Goal: Information Seeking & Learning: Learn about a topic

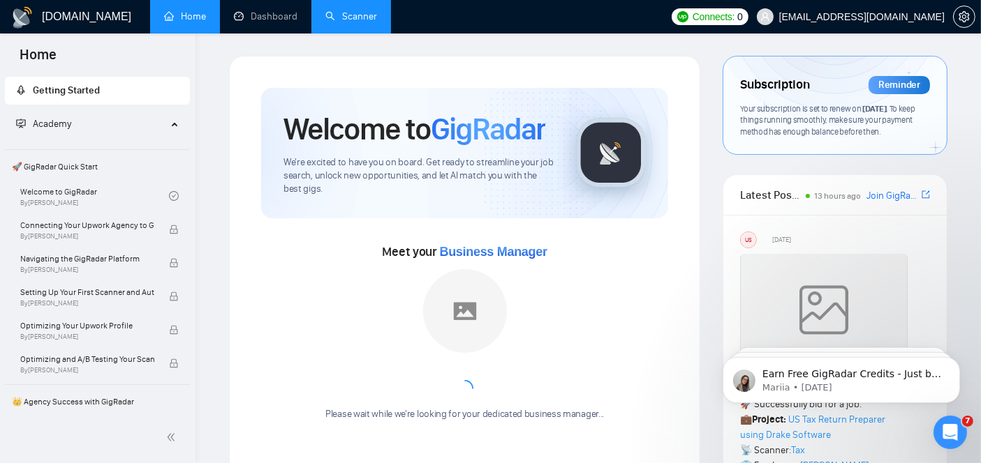
click at [343, 12] on link "Scanner" at bounding box center [351, 16] width 52 height 12
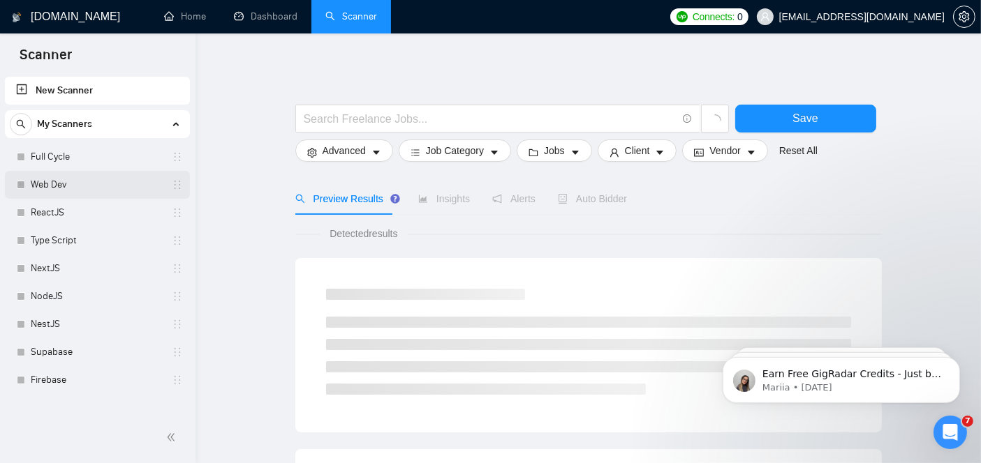
click at [57, 177] on link "Web Dev" at bounding box center [97, 185] width 133 height 28
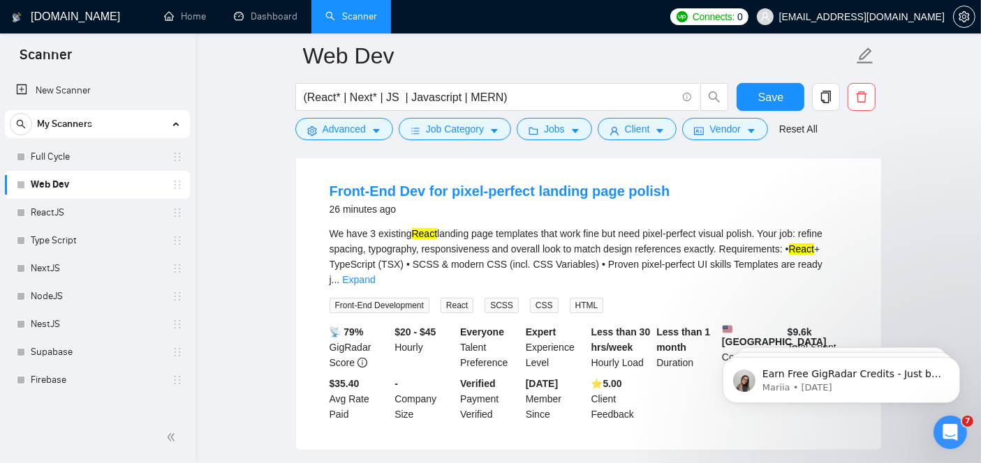
scroll to position [137, 0]
click at [429, 189] on link "Front-End Dev for pixel-perfect landing page polish" at bounding box center [499, 192] width 341 height 15
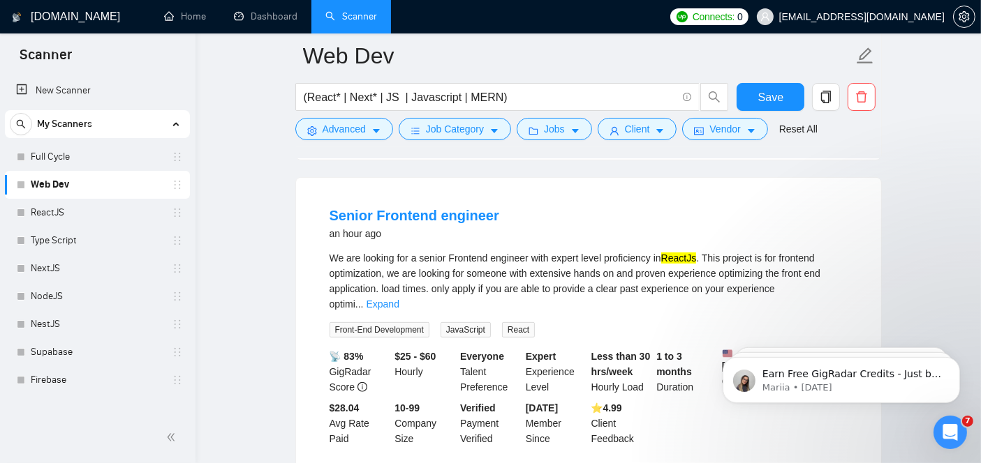
scroll to position [436, 0]
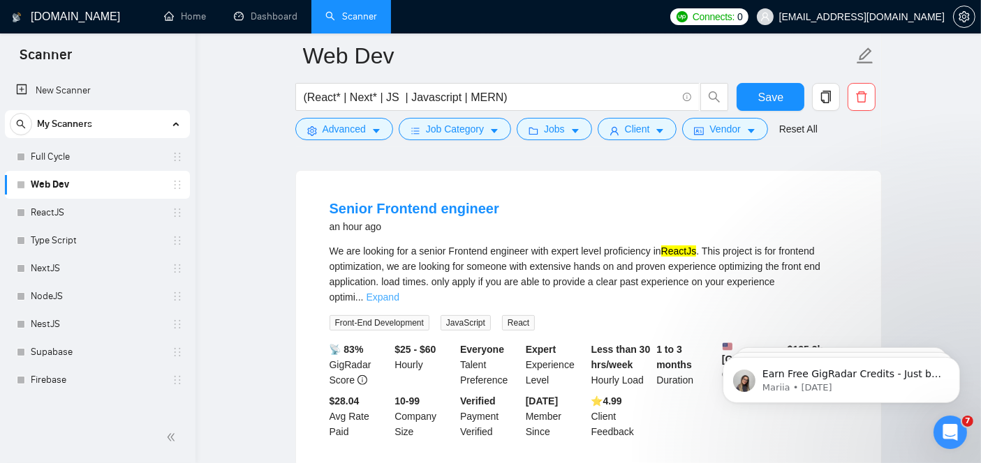
click at [399, 292] on link "Expand" at bounding box center [382, 297] width 33 height 11
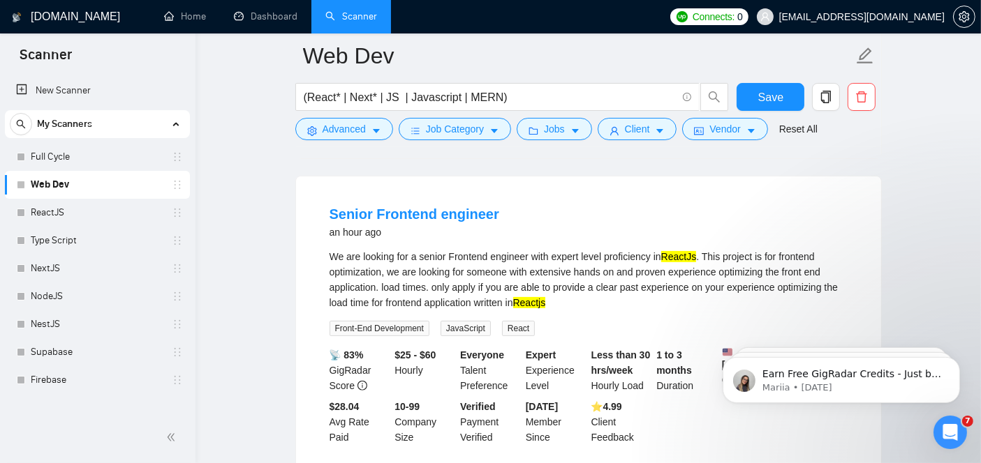
scroll to position [429, 0]
click at [441, 209] on link "Senior Frontend engineer" at bounding box center [414, 215] width 170 height 15
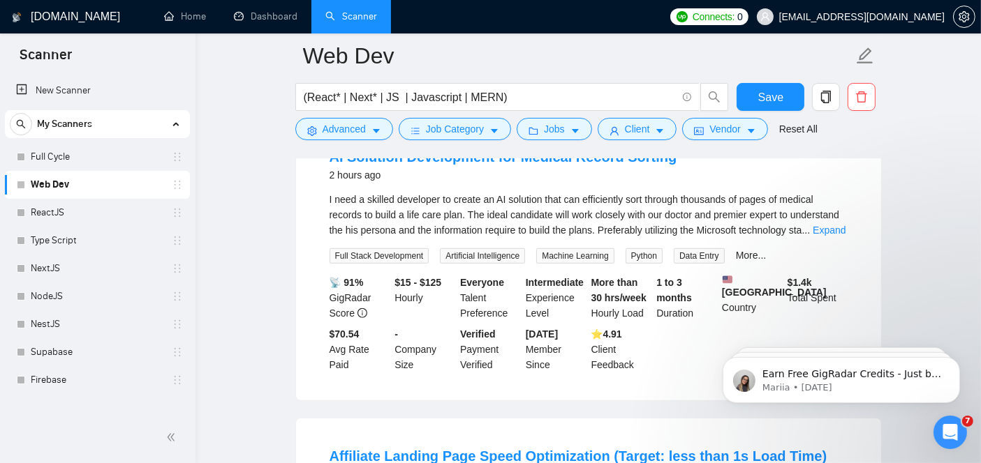
scroll to position [782, 0]
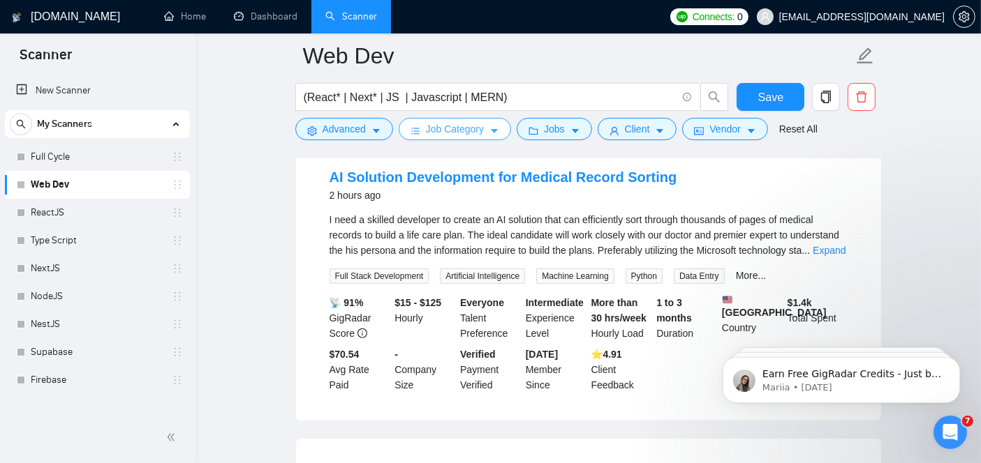
click at [492, 126] on icon "caret-down" at bounding box center [494, 131] width 10 height 10
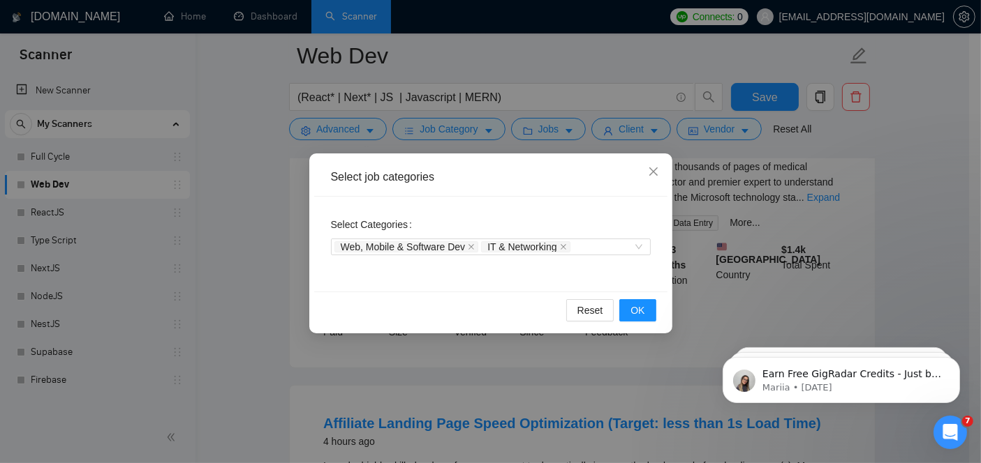
scroll to position [835, 0]
click at [662, 170] on span "Close" at bounding box center [653, 173] width 38 height 38
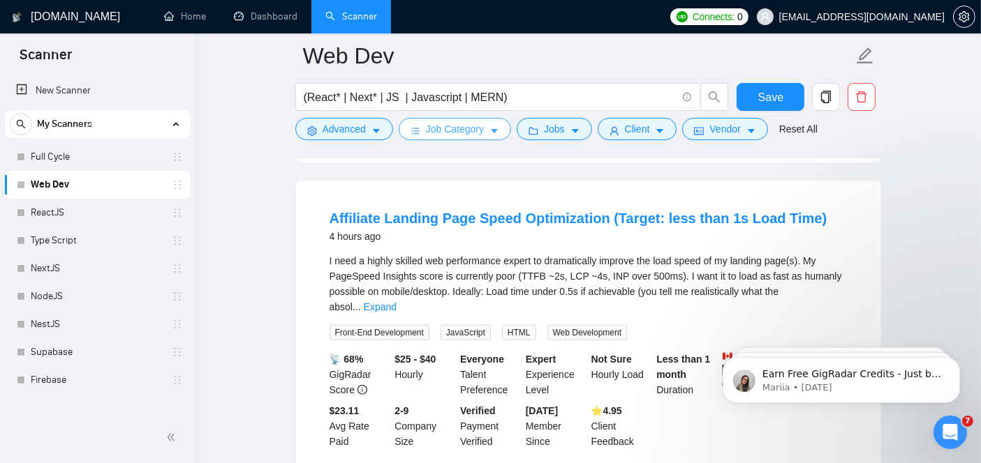
scroll to position [1040, 0]
click at [632, 218] on link "Affiliate Landing Page Speed Optimization (Target: less than 1s Load Time)" at bounding box center [578, 218] width 498 height 15
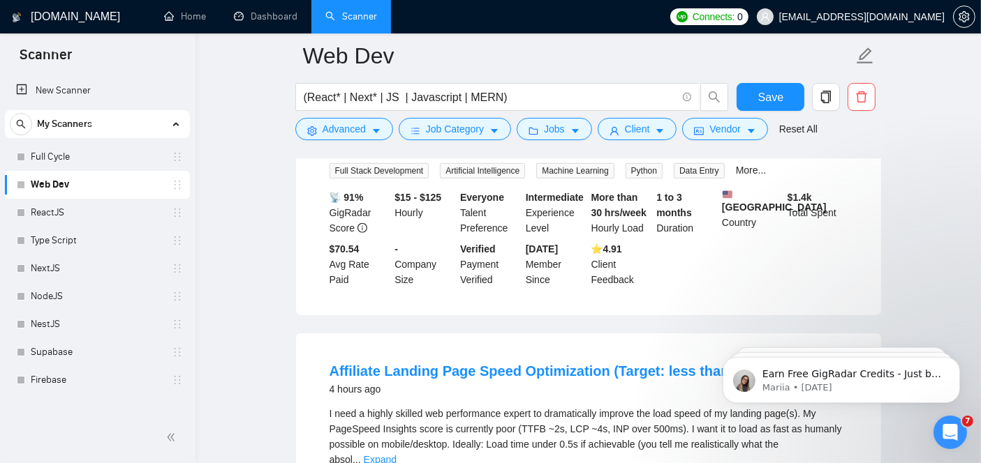
scroll to position [883, 0]
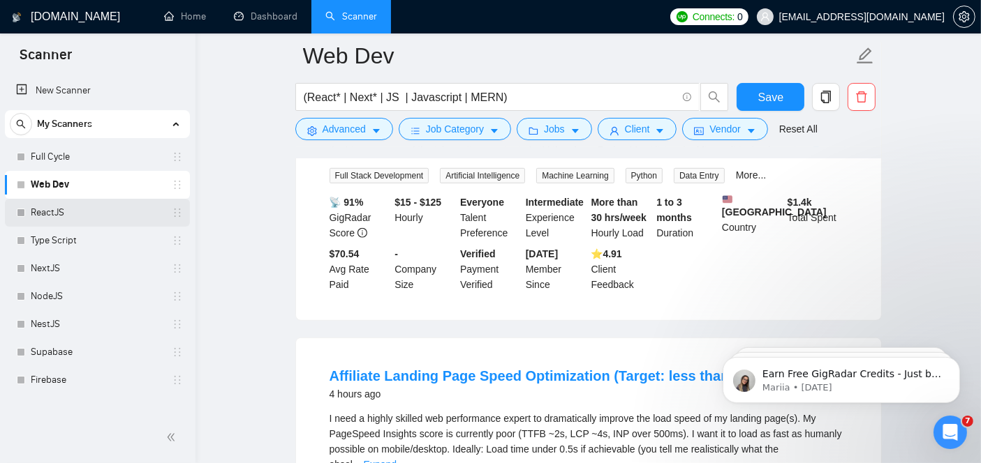
click at [105, 212] on link "ReactJS" at bounding box center [97, 213] width 133 height 28
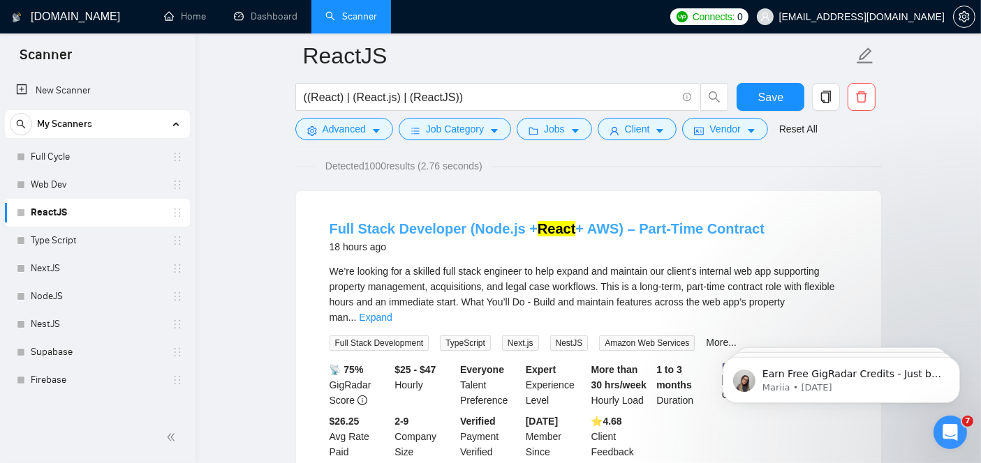
scroll to position [103, 0]
click at [445, 220] on link "Full Stack Developer (Node.js + React + AWS) – Part-Time Contract" at bounding box center [547, 227] width 436 height 15
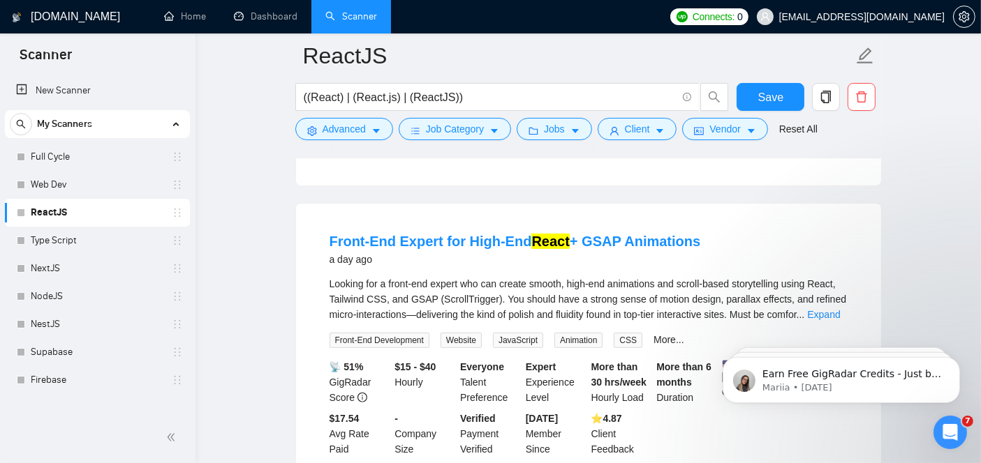
scroll to position [404, 0]
click at [419, 233] on link "Front-End Expert for High-End React + GSAP Animations" at bounding box center [514, 240] width 371 height 15
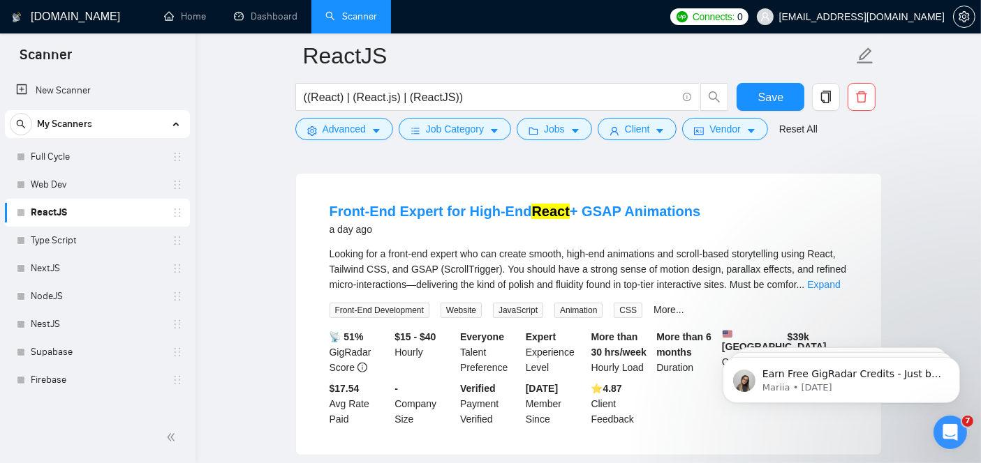
scroll to position [441, 0]
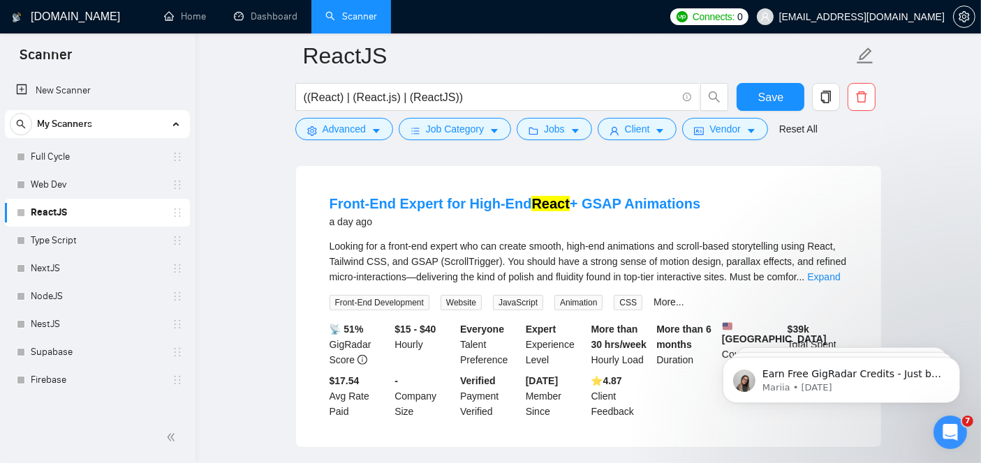
click at [680, 241] on span "Looking for a front-end expert who can create smooth, high-end animations and s…" at bounding box center [587, 262] width 517 height 42
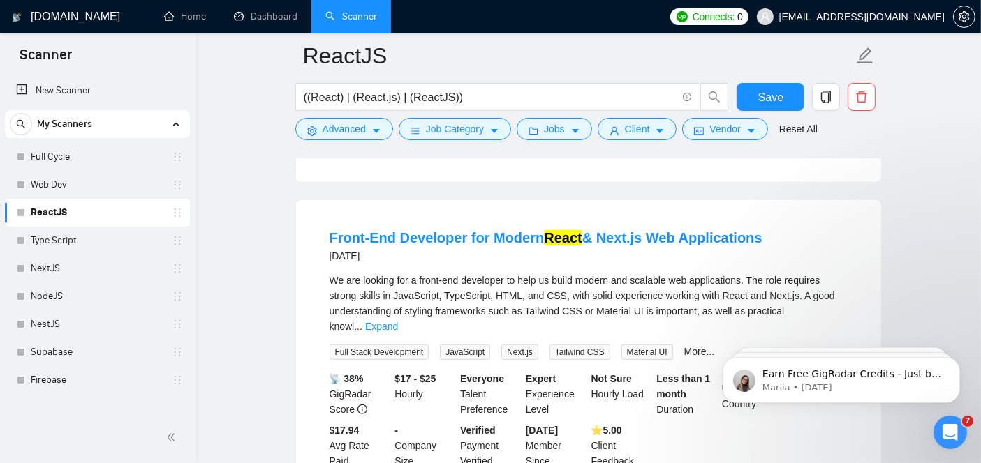
scroll to position [1022, 0]
click at [107, 228] on link "Type Script" at bounding box center [97, 241] width 133 height 28
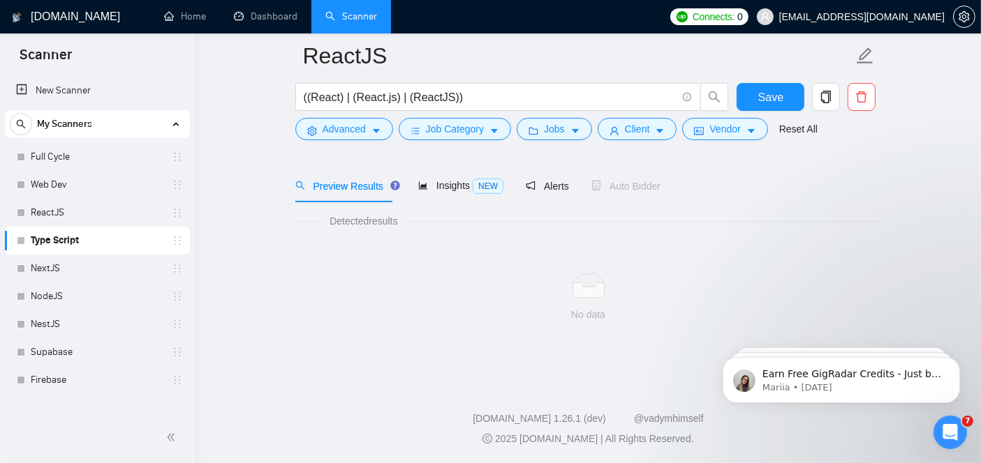
scroll to position [45, 0]
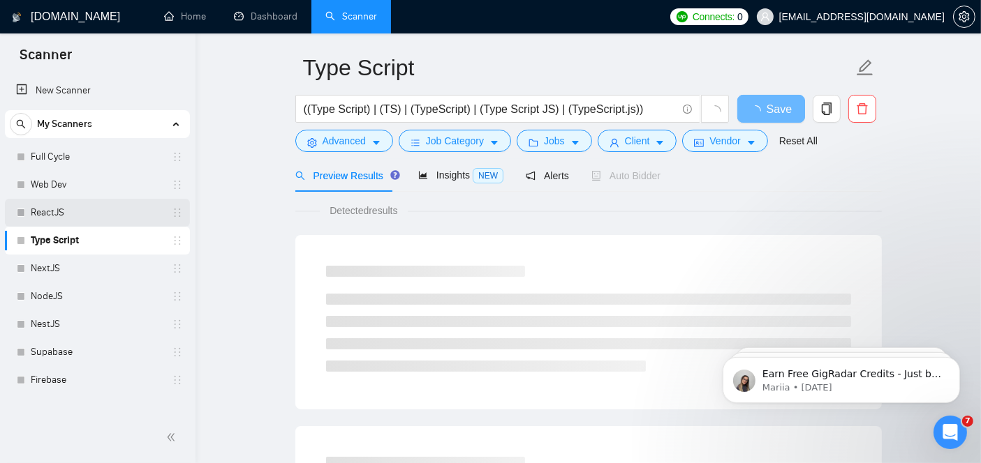
click at [70, 209] on link "ReactJS" at bounding box center [97, 213] width 133 height 28
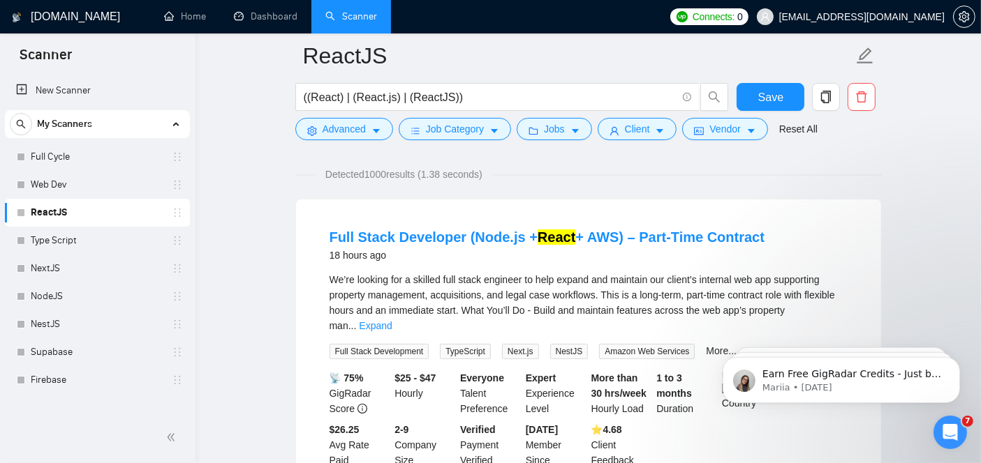
scroll to position [142, 0]
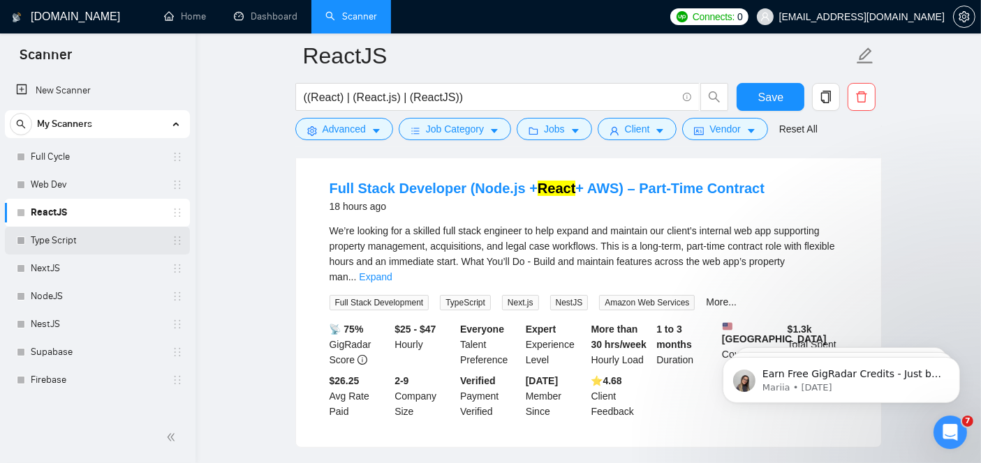
click at [80, 248] on link "Type Script" at bounding box center [97, 241] width 133 height 28
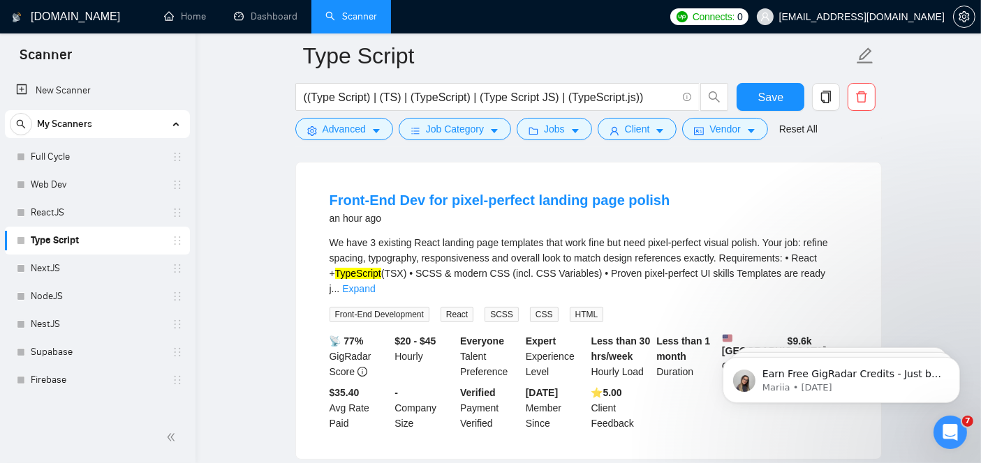
scroll to position [119, 0]
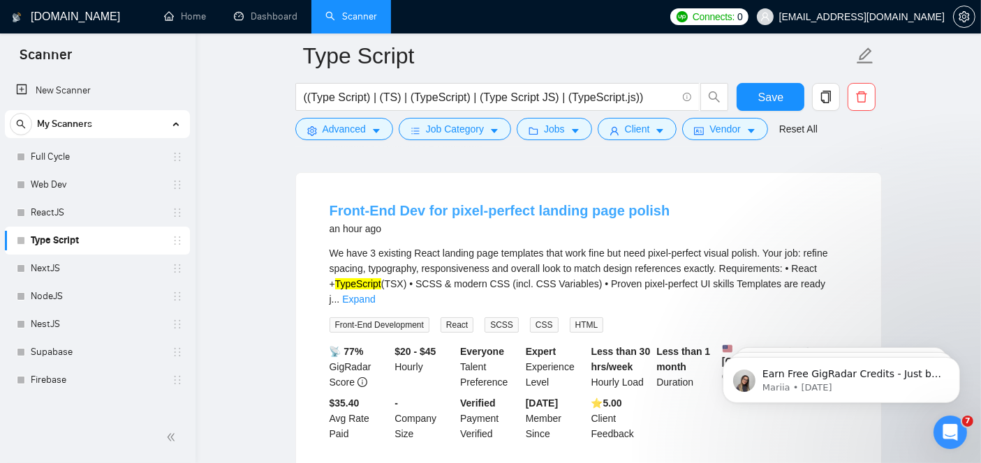
click at [468, 208] on link "Front-End Dev for pixel-perfect landing page polish" at bounding box center [499, 210] width 341 height 15
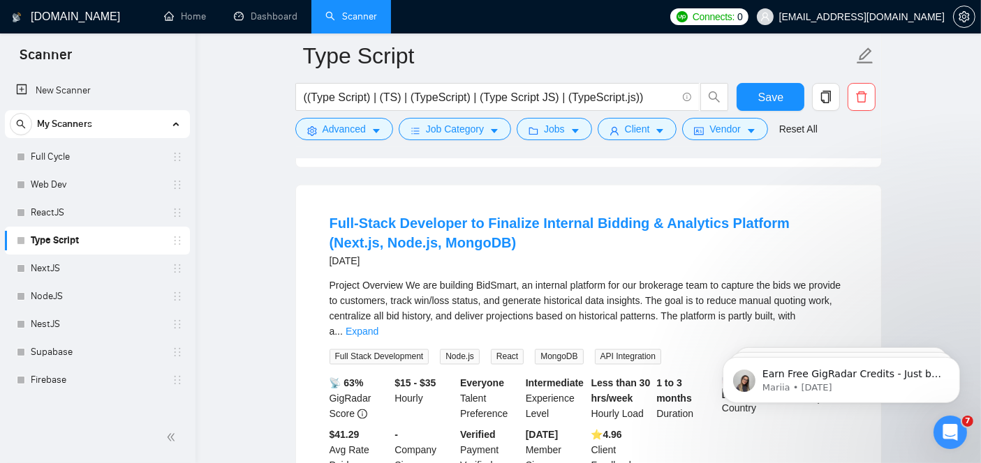
scroll to position [2271, 0]
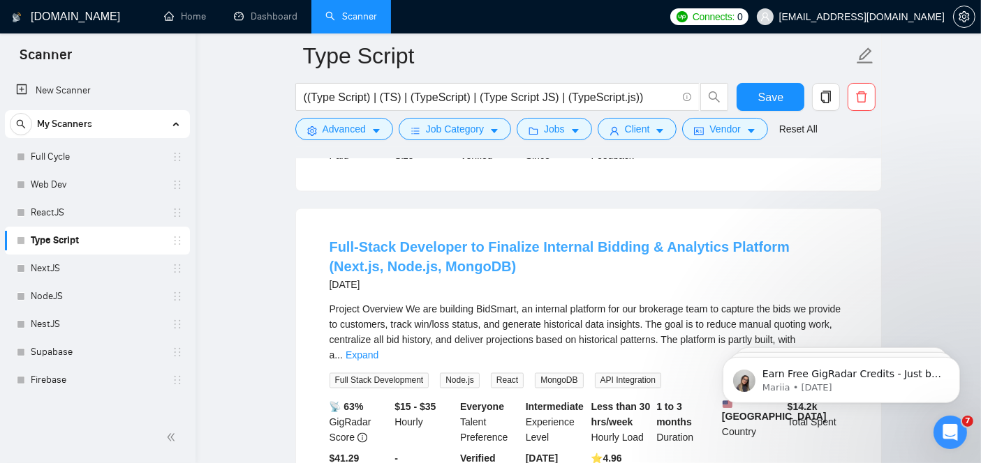
click at [420, 239] on link "Full-Stack Developer to Finalize Internal Bidding & Analytics Platform (Next.js…" at bounding box center [559, 256] width 460 height 35
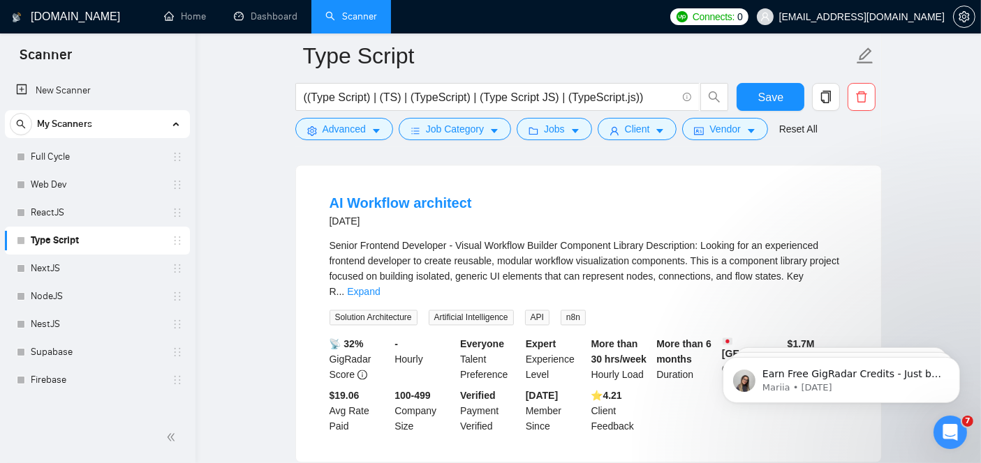
scroll to position [2673, 0]
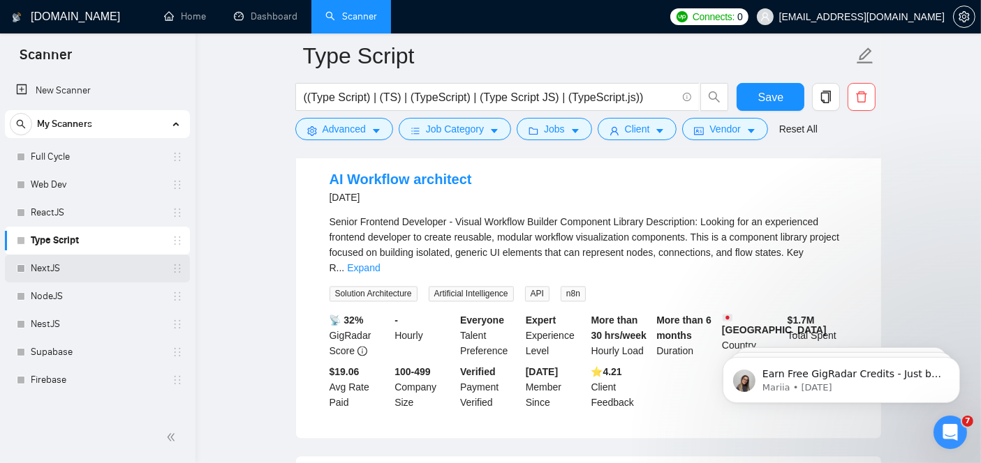
click at [96, 278] on link "NextJS" at bounding box center [97, 269] width 133 height 28
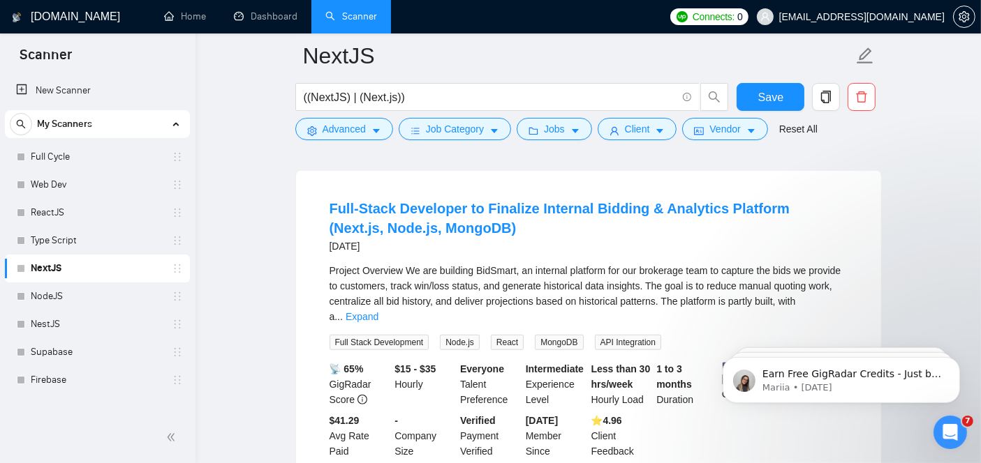
scroll to position [1073, 0]
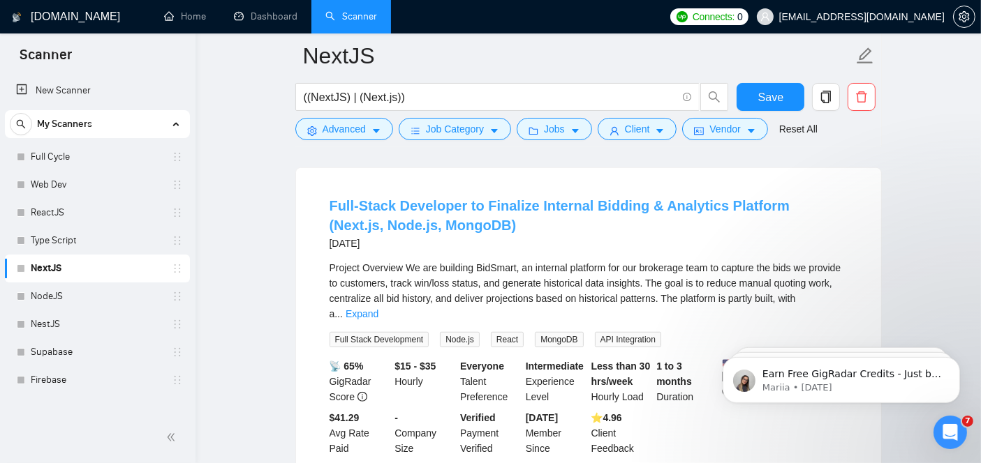
click at [375, 198] on link "Full-Stack Developer to Finalize Internal Bidding & Analytics Platform (Next.js…" at bounding box center [559, 215] width 460 height 35
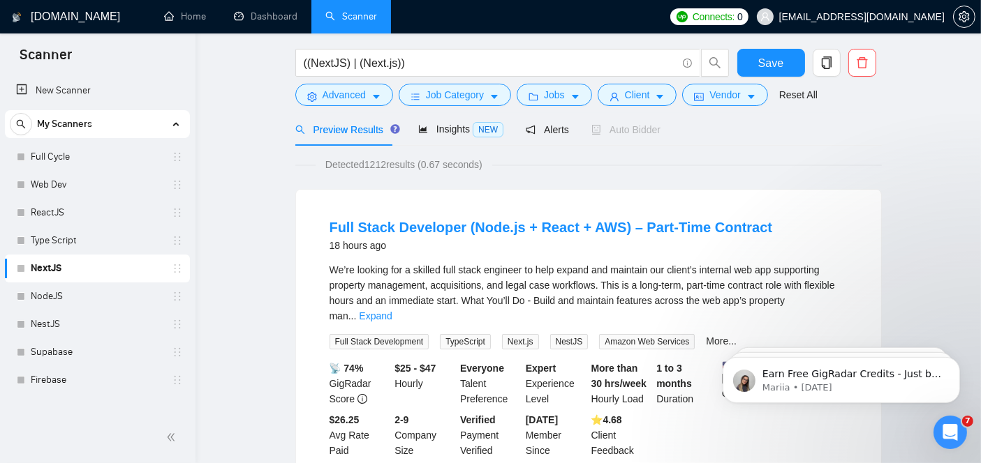
scroll to position [0, 0]
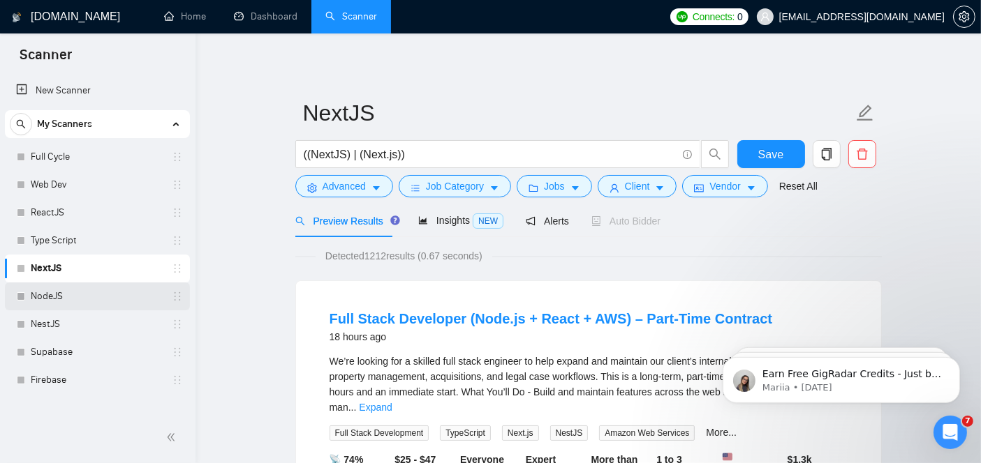
click at [102, 294] on link "NodeJS" at bounding box center [97, 297] width 133 height 28
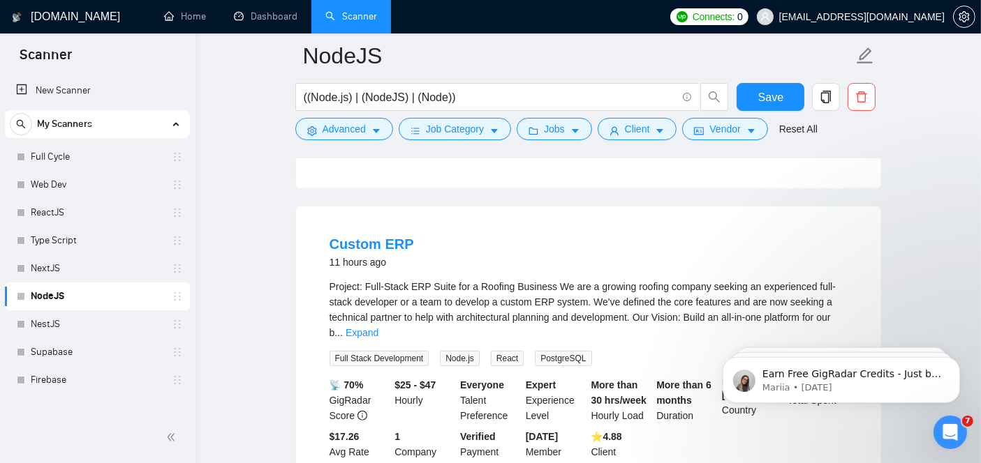
scroll to position [408, 0]
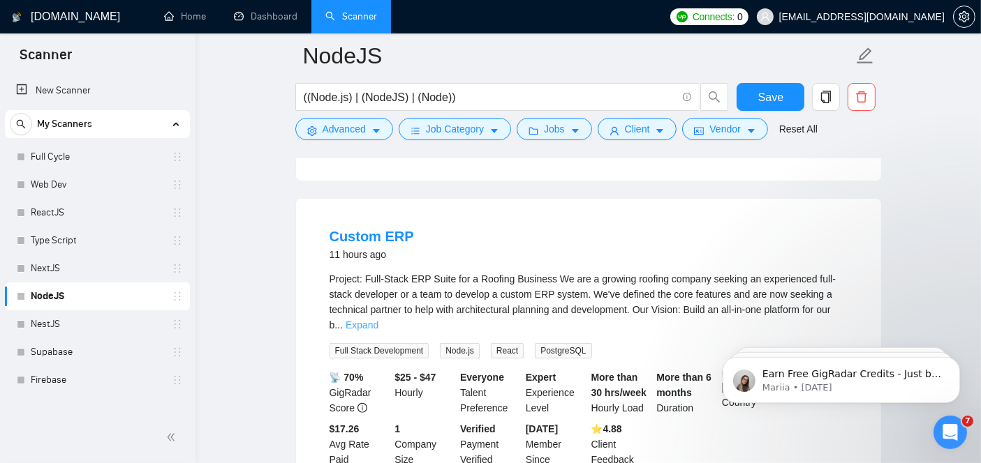
click at [378, 320] on link "Expand" at bounding box center [361, 325] width 33 height 11
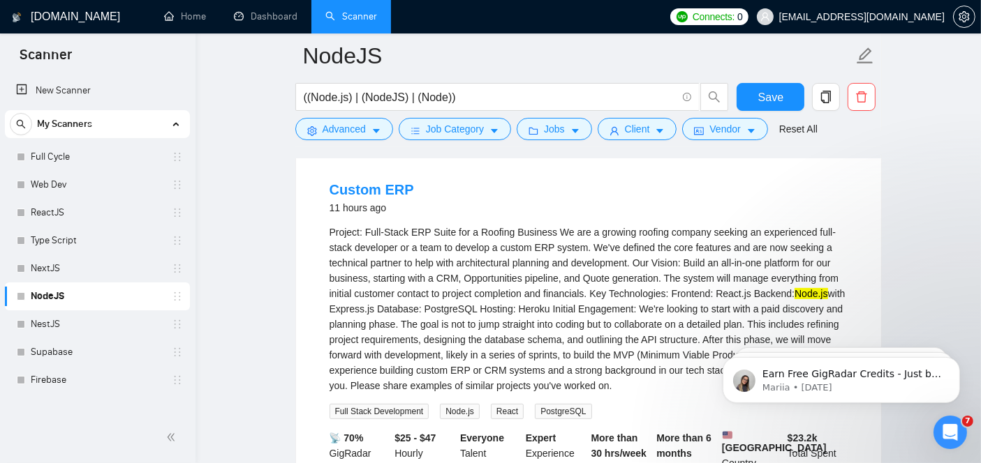
scroll to position [454, 0]
click at [376, 183] on link "Custom ERP" at bounding box center [371, 190] width 84 height 15
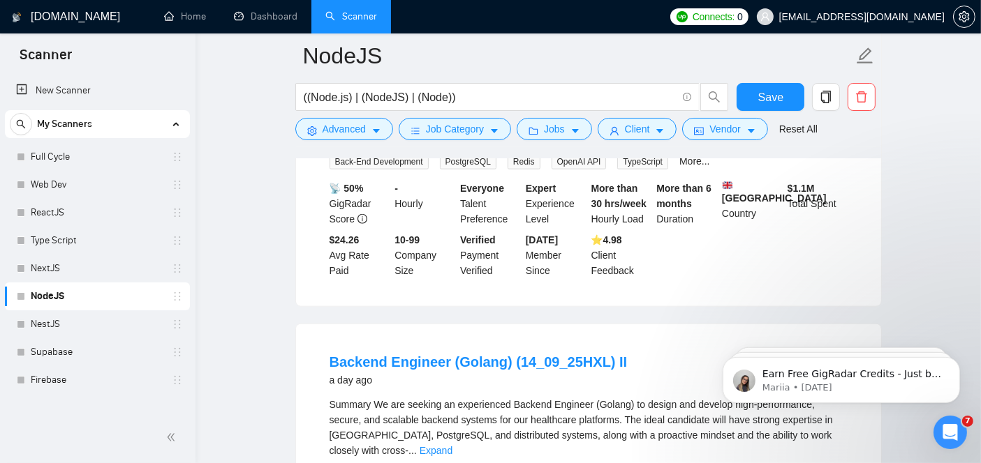
scroll to position [1650, 0]
click at [82, 315] on link "NestJS" at bounding box center [97, 325] width 133 height 28
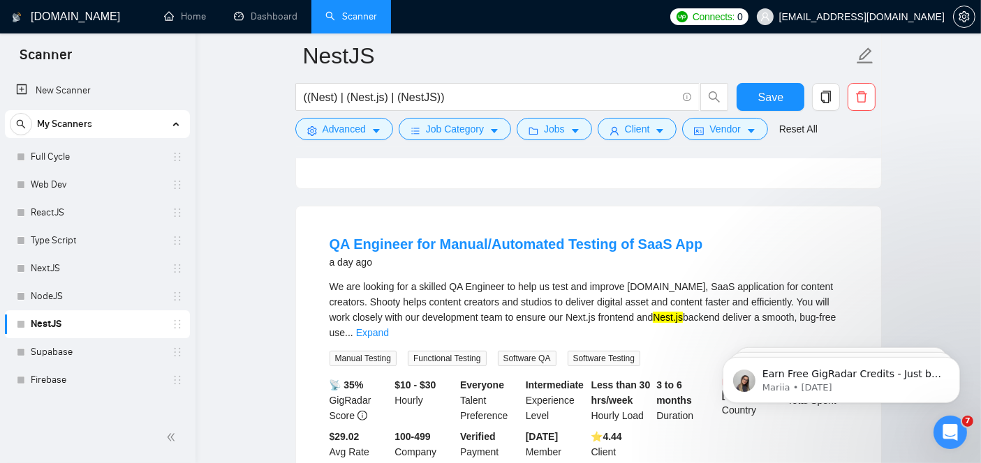
scroll to position [408, 0]
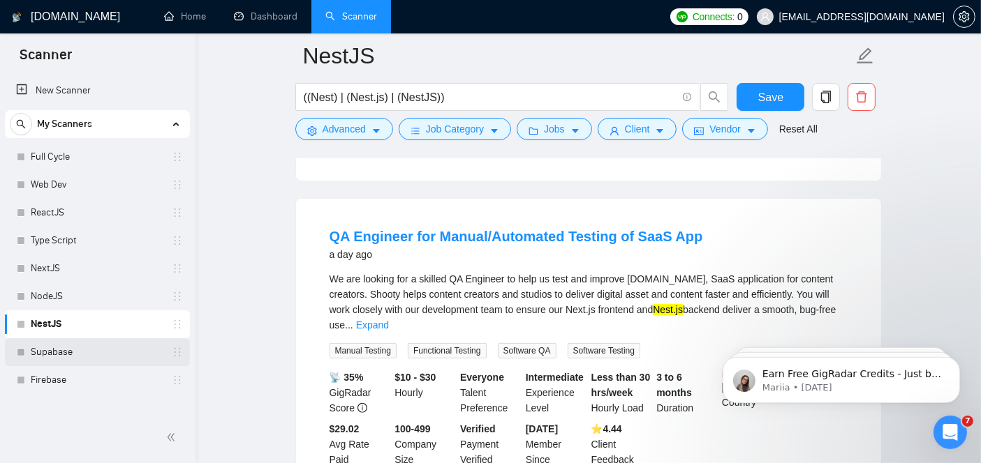
click at [113, 350] on link "Supabase" at bounding box center [97, 353] width 133 height 28
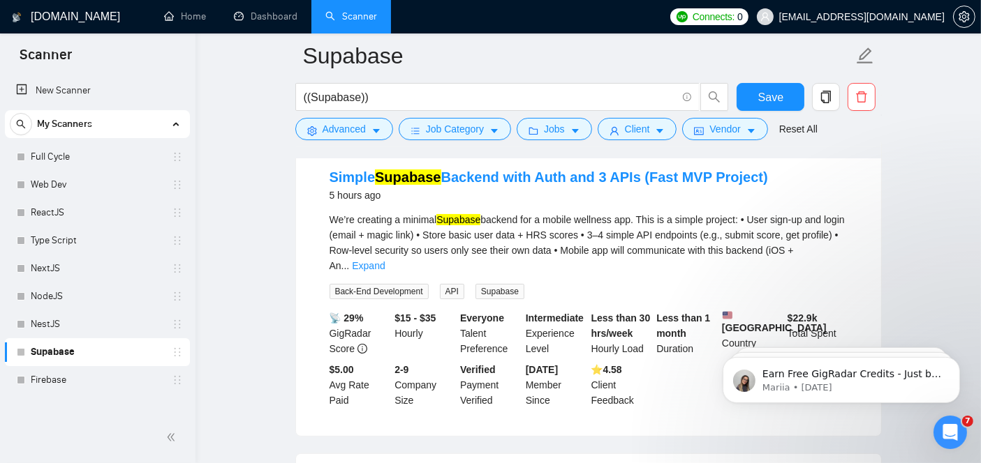
scroll to position [155, 0]
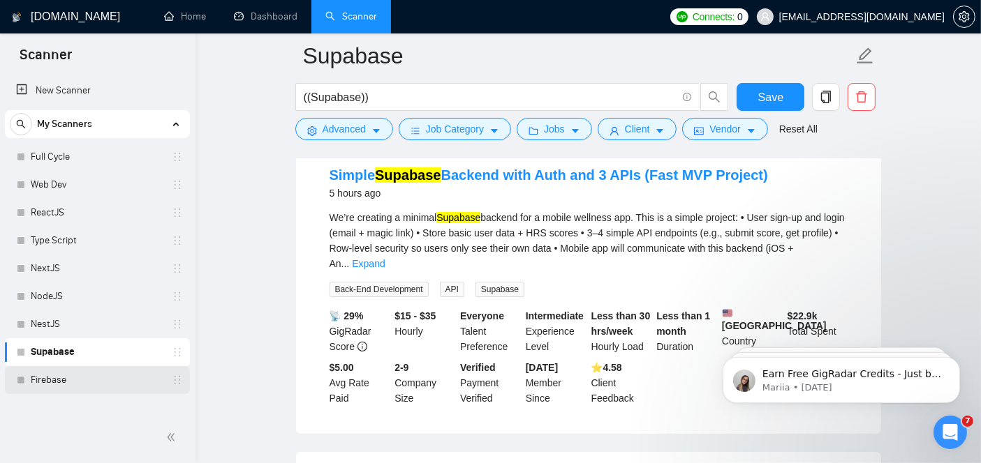
click at [105, 385] on link "Firebase" at bounding box center [97, 380] width 133 height 28
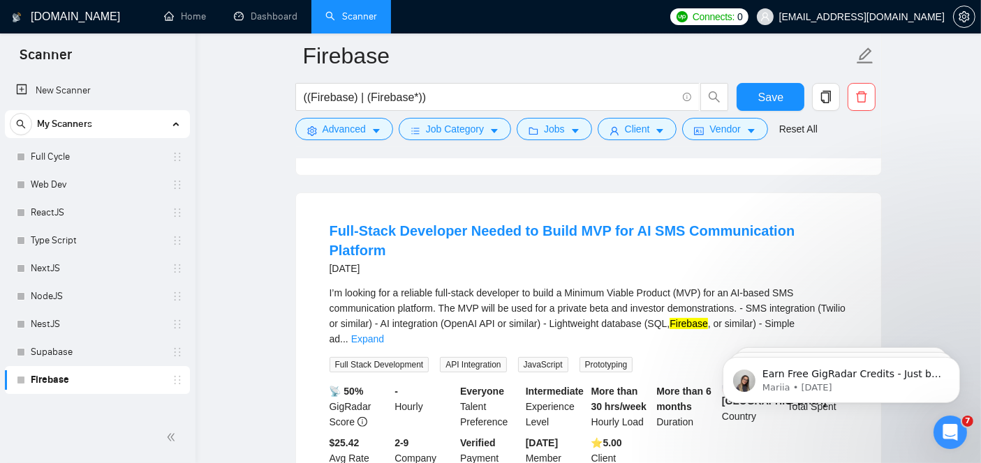
scroll to position [415, 0]
click at [50, 176] on link "Web Dev" at bounding box center [97, 185] width 133 height 28
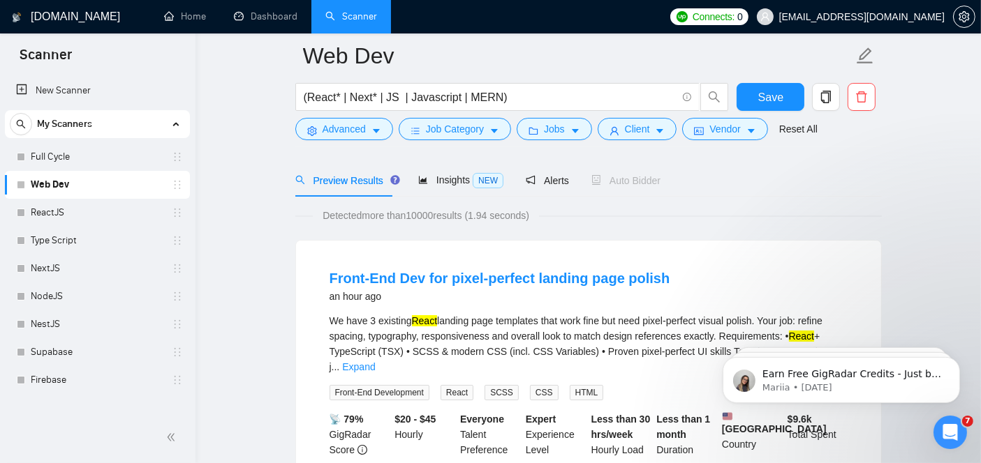
scroll to position [752, 0]
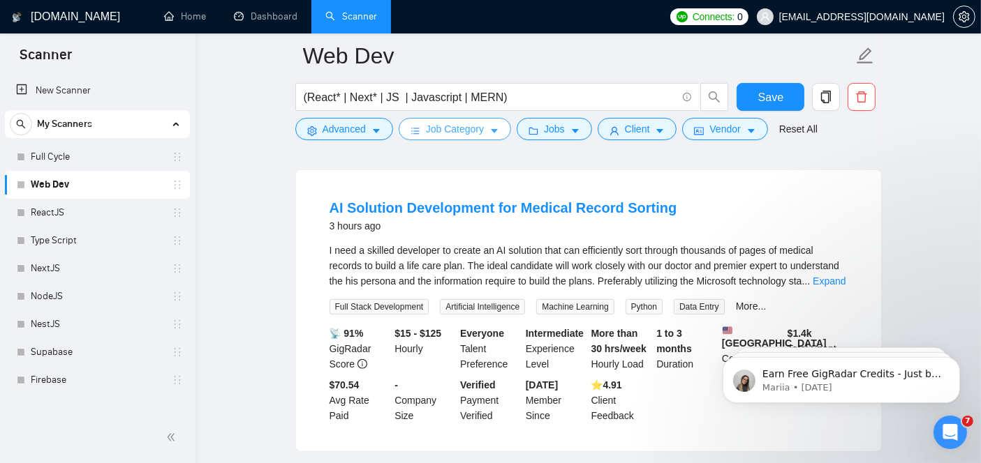
click at [472, 126] on span "Job Category" at bounding box center [455, 128] width 58 height 15
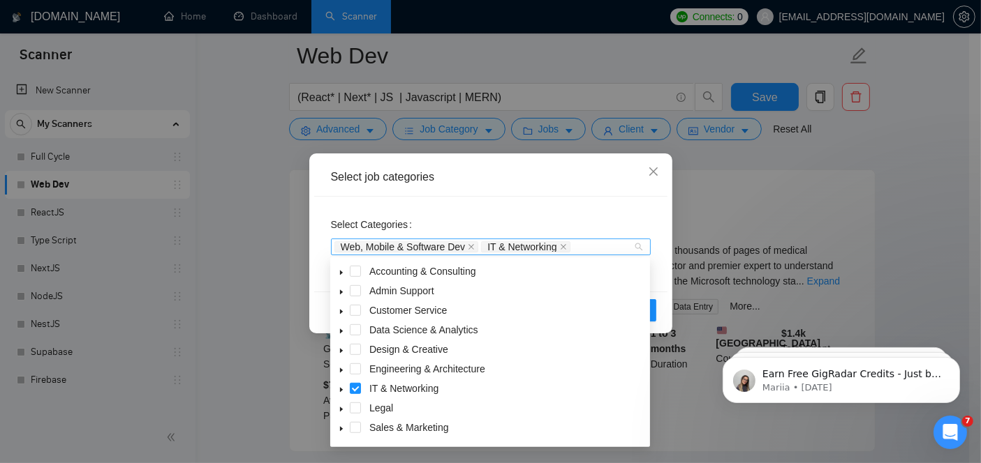
click at [638, 243] on div "Web, Mobile & Software Dev IT & Networking" at bounding box center [491, 247] width 320 height 17
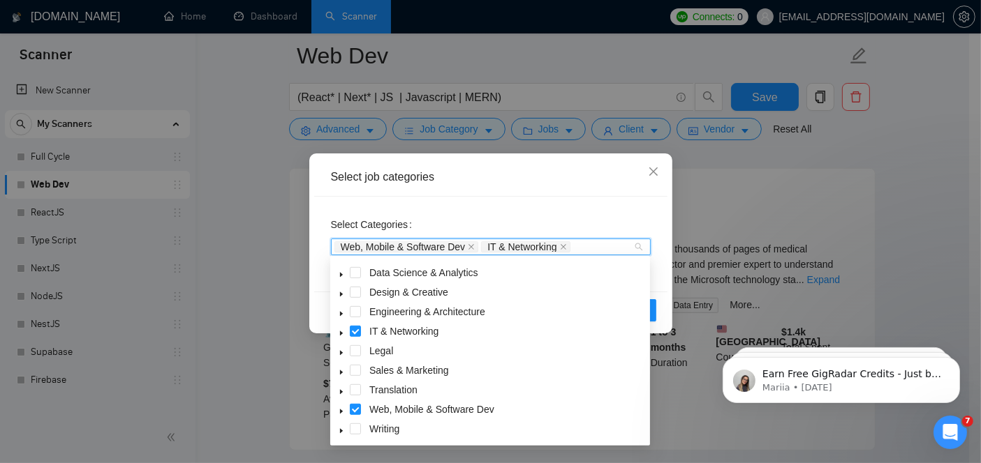
scroll to position [754, 0]
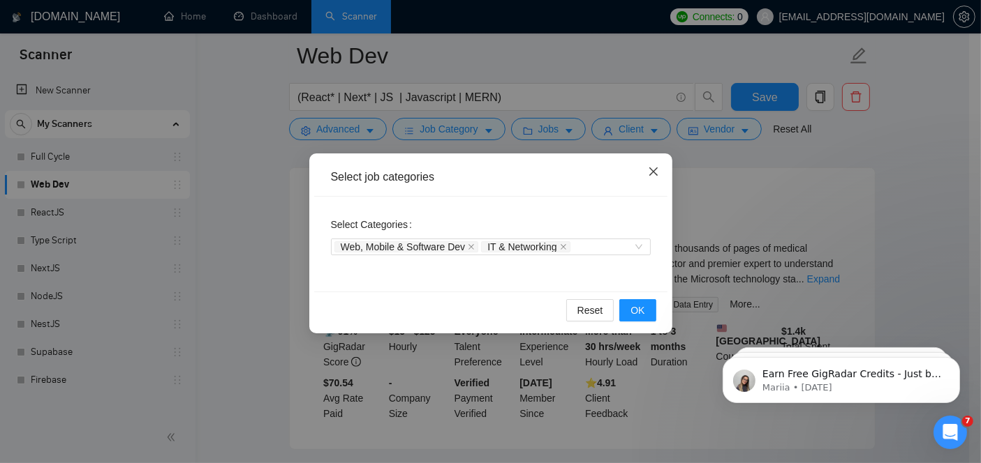
click at [657, 171] on icon "close" at bounding box center [653, 171] width 11 height 11
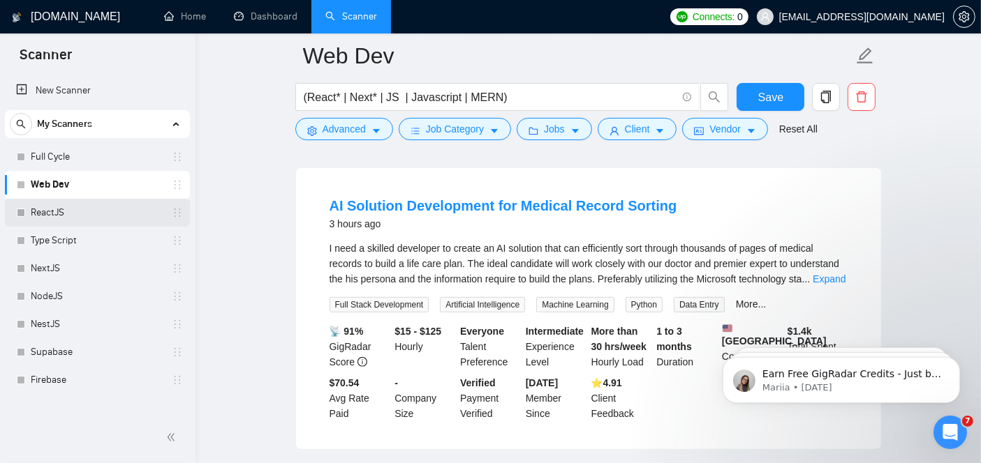
click at [34, 204] on link "ReactJS" at bounding box center [97, 213] width 133 height 28
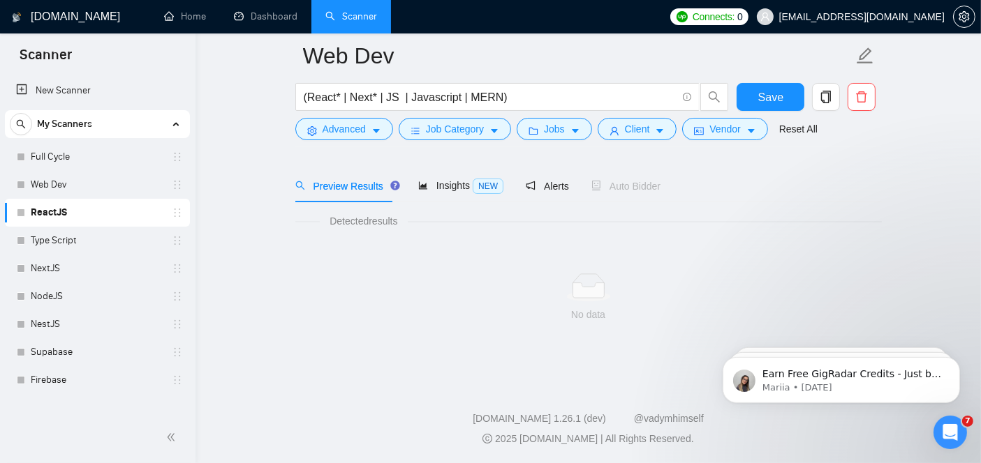
scroll to position [45, 0]
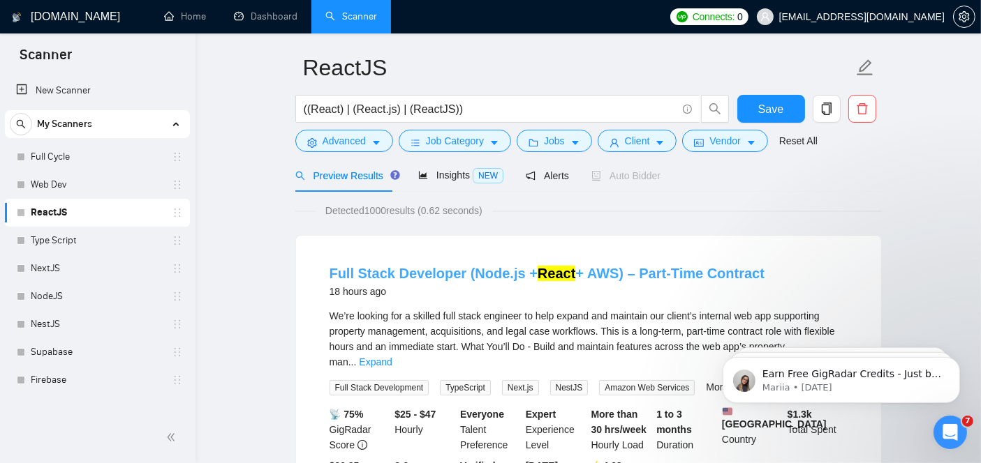
click at [429, 276] on link "Full Stack Developer (Node.js + React + AWS) – Part-Time Contract" at bounding box center [547, 273] width 436 height 15
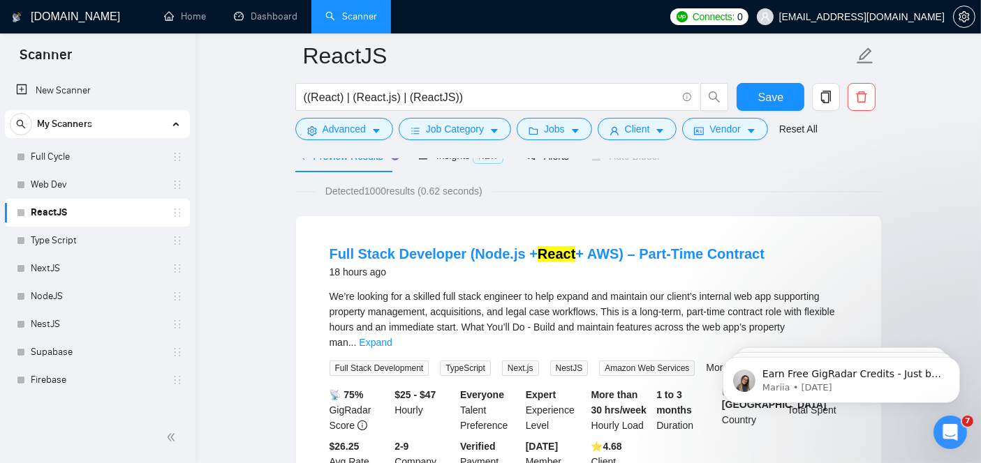
scroll to position [133, 0]
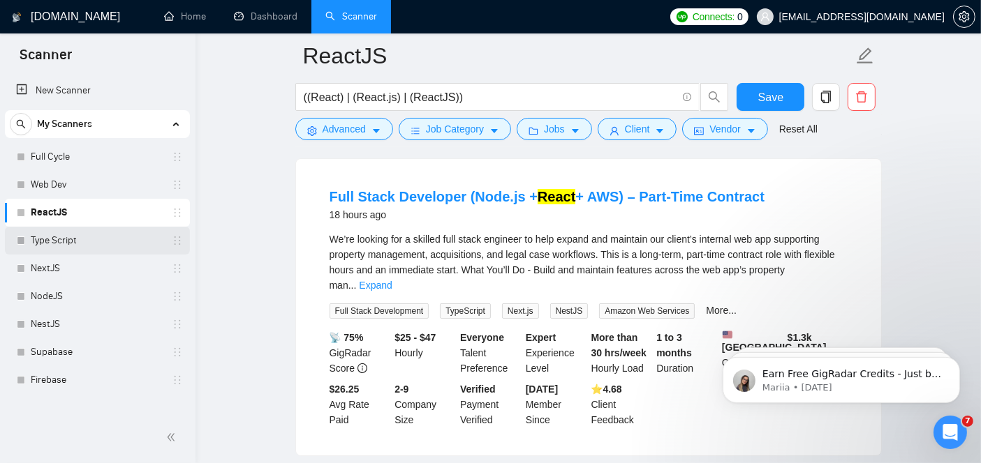
click at [87, 242] on link "Type Script" at bounding box center [97, 241] width 133 height 28
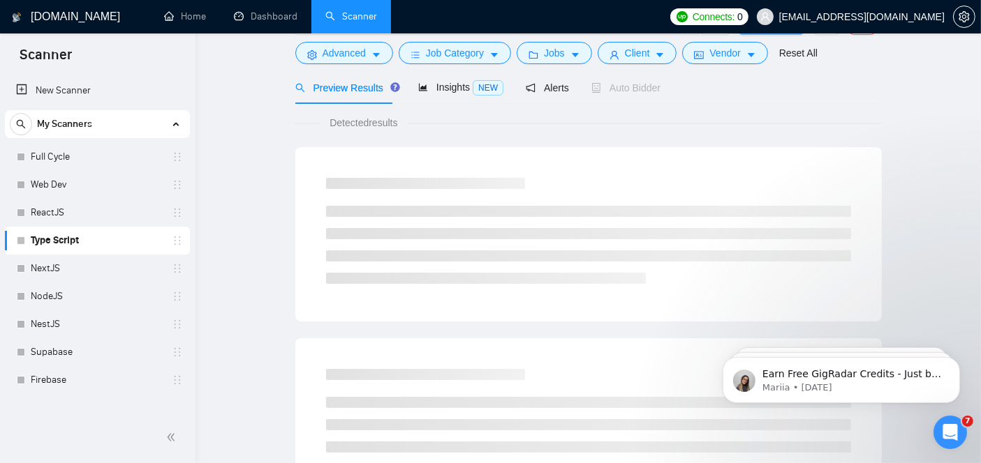
scroll to position [45, 0]
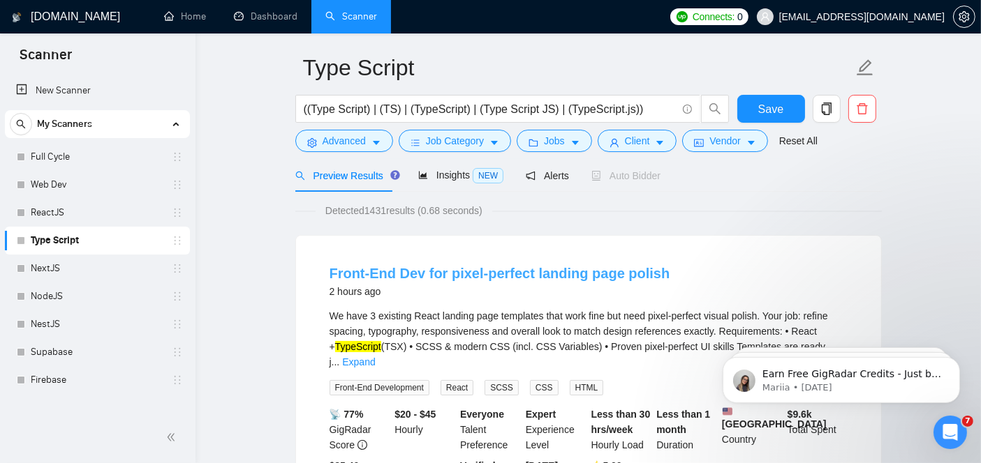
click at [424, 273] on link "Front-End Dev for pixel-perfect landing page polish" at bounding box center [499, 273] width 341 height 15
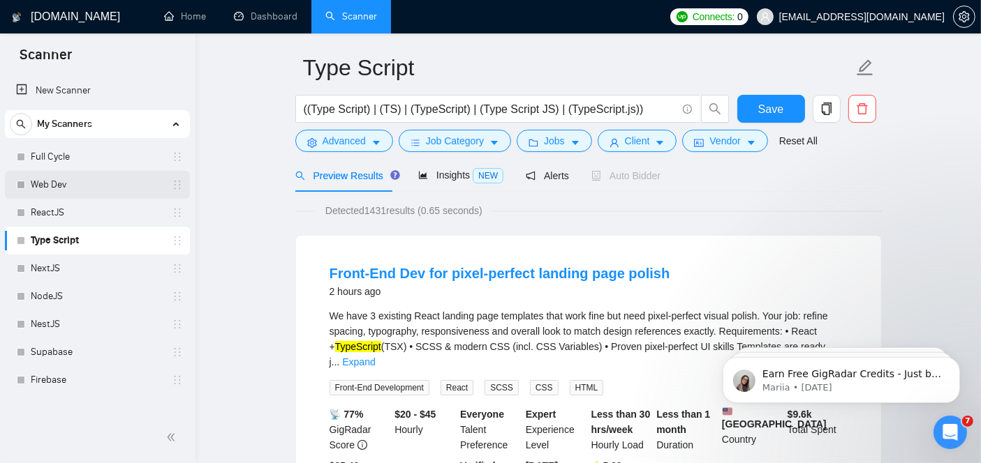
click at [85, 192] on link "Web Dev" at bounding box center [97, 185] width 133 height 28
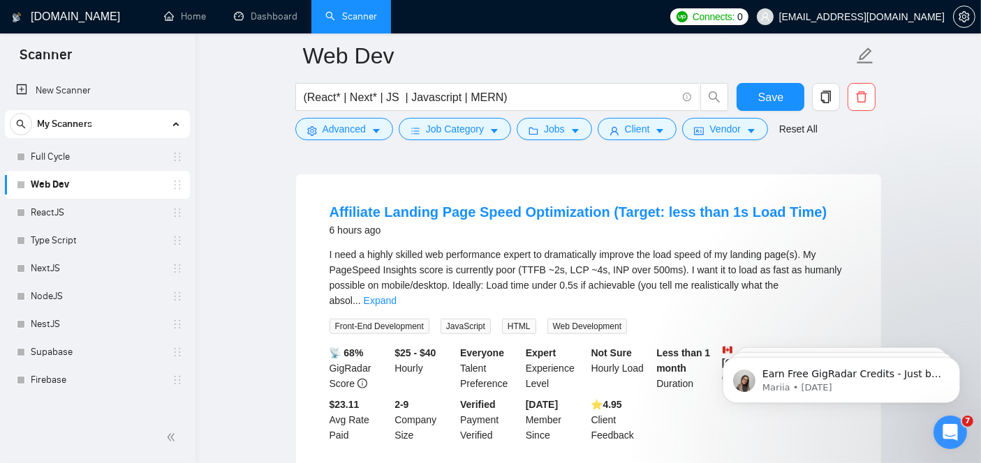
scroll to position [1047, 0]
click at [396, 204] on link "Affiliate Landing Page Speed Optimization (Target: less than 1s Load Time)" at bounding box center [578, 211] width 498 height 15
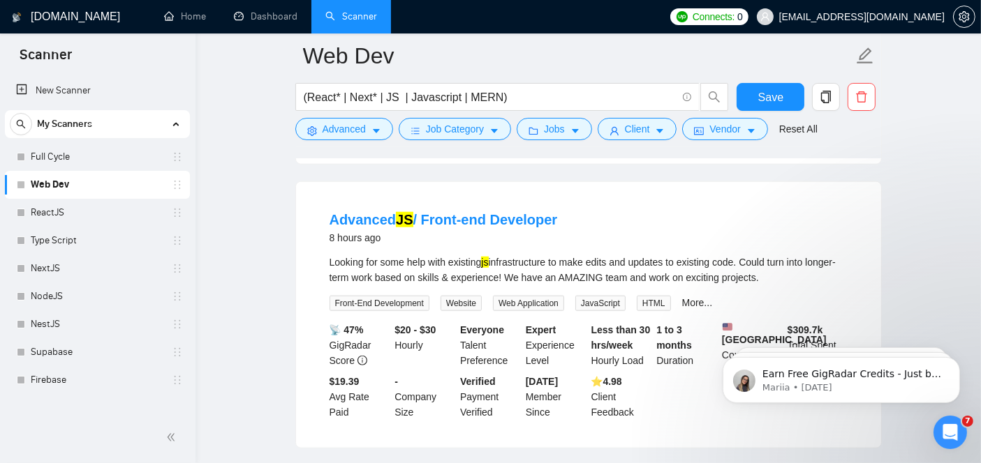
scroll to position [1355, 0]
click at [399, 198] on li "Advanced JS / Front-end Developer 8 hours ago Looking for some help with existi…" at bounding box center [588, 314] width 551 height 232
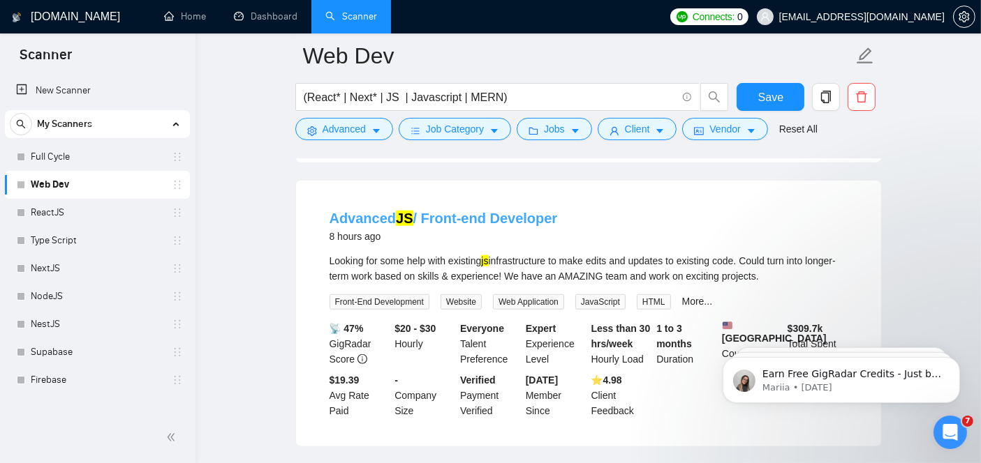
click at [412, 211] on link "Advanced JS / Front-end Developer" at bounding box center [443, 218] width 228 height 15
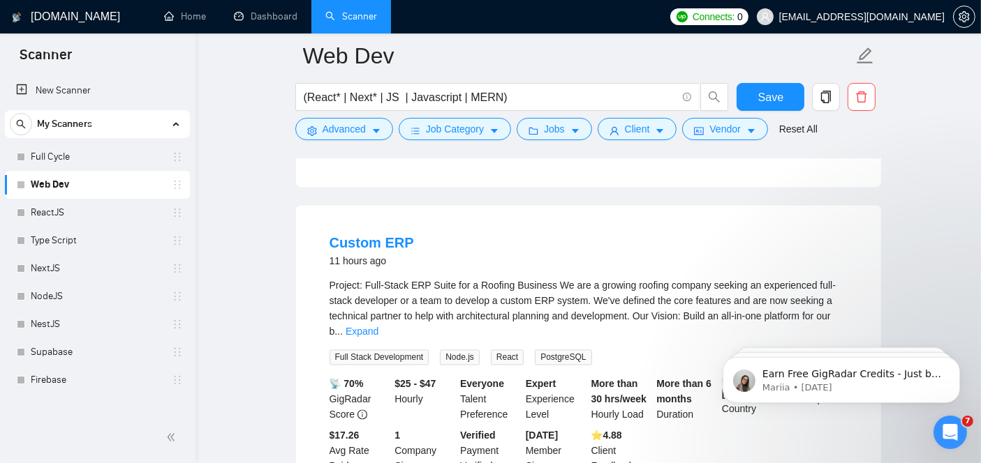
scroll to position [2581, 0]
click at [371, 235] on link "Custom ERP" at bounding box center [371, 242] width 84 height 15
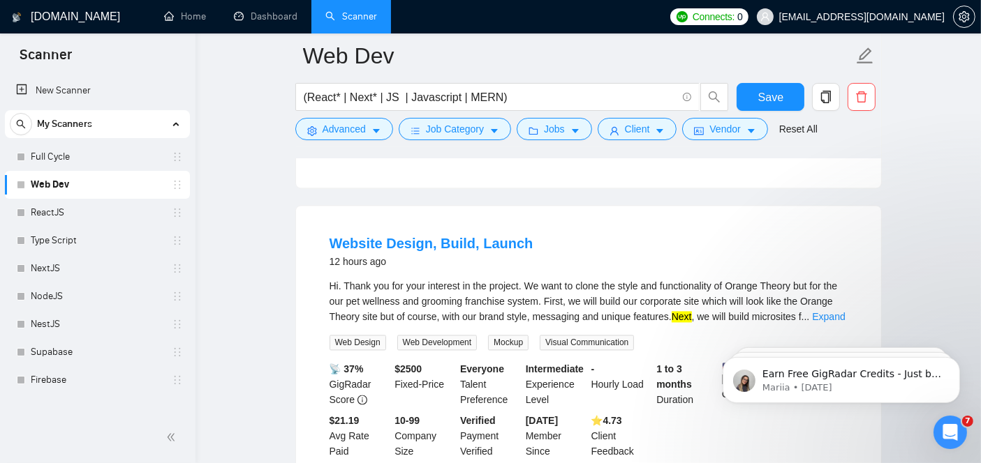
scroll to position [2895, 0]
click at [405, 235] on link "Website Design, Build, Launch" at bounding box center [431, 242] width 204 height 15
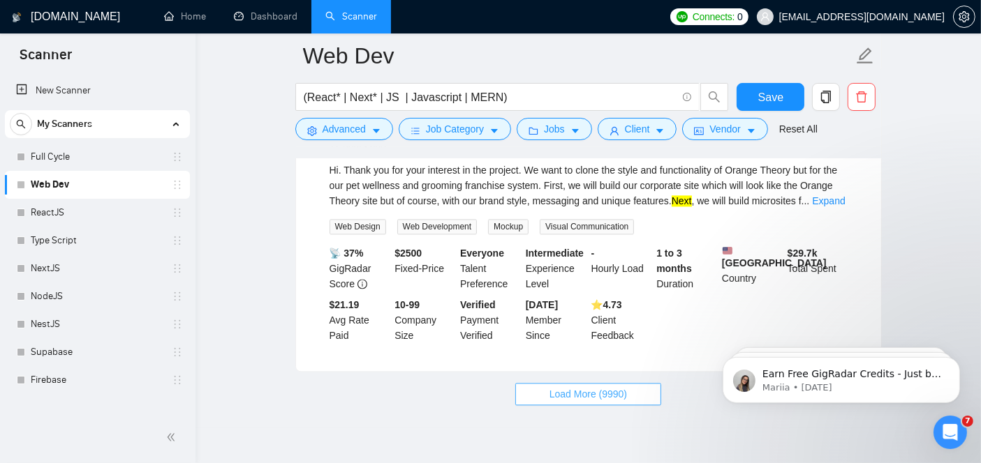
click at [582, 387] on span "Load More (9990)" at bounding box center [587, 394] width 77 height 15
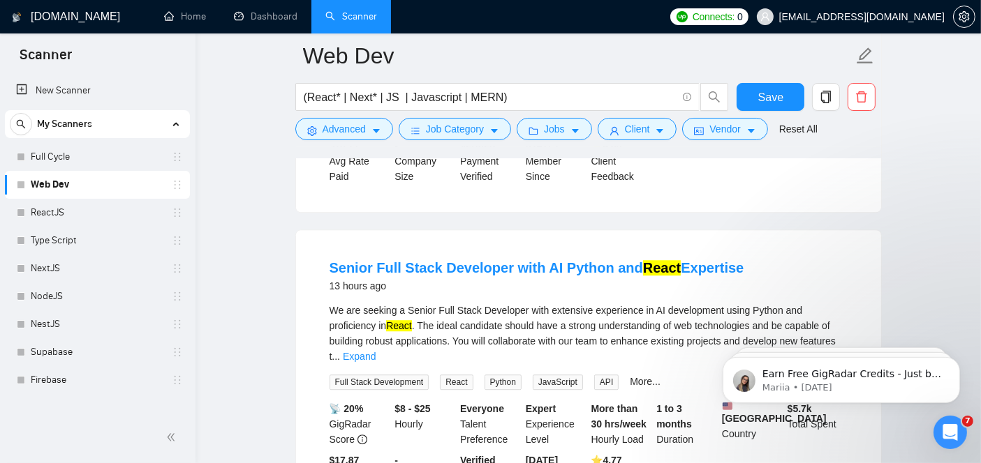
scroll to position [3784, 0]
click at [498, 260] on link "Senior Full Stack Developer with AI Python and React Expertise" at bounding box center [536, 267] width 415 height 15
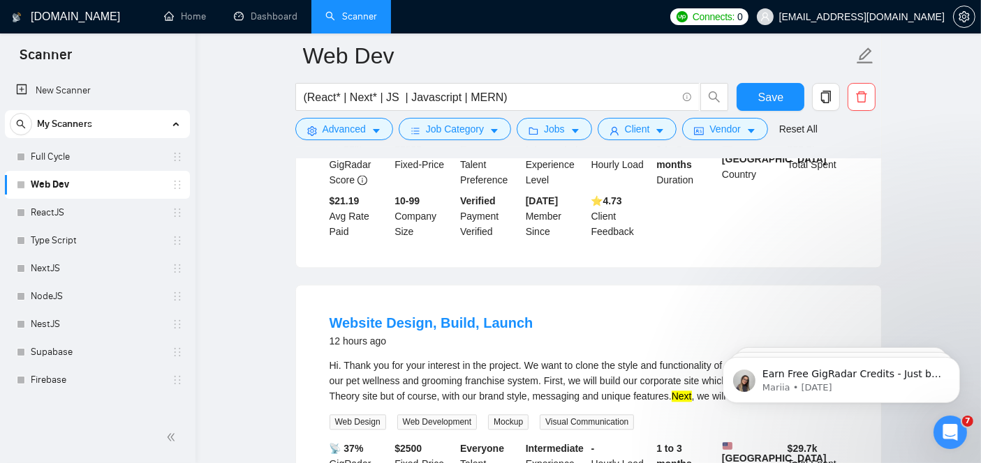
scroll to position [3111, 0]
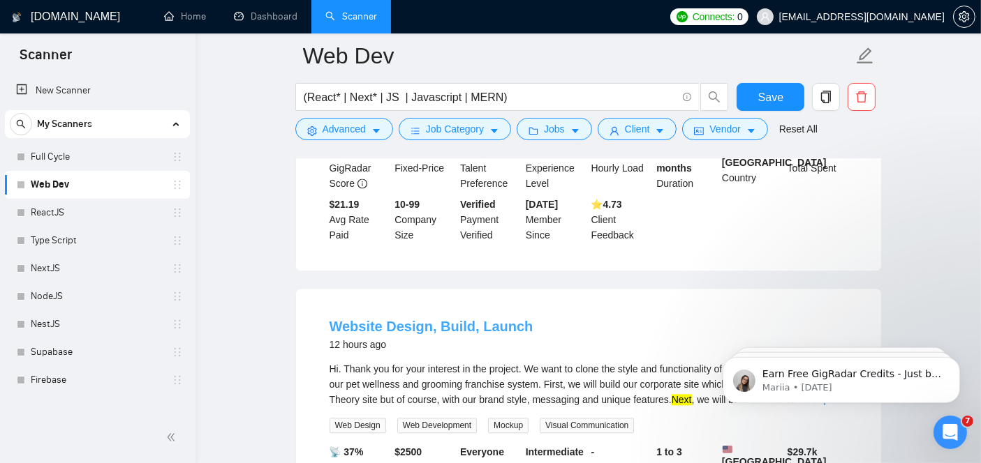
click at [421, 319] on link "Website Design, Build, Launch" at bounding box center [431, 326] width 204 height 15
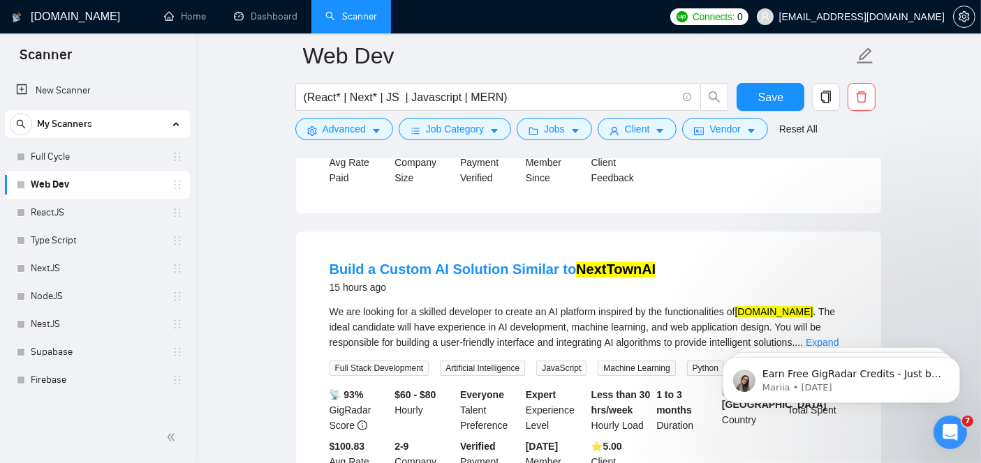
scroll to position [4398, 0]
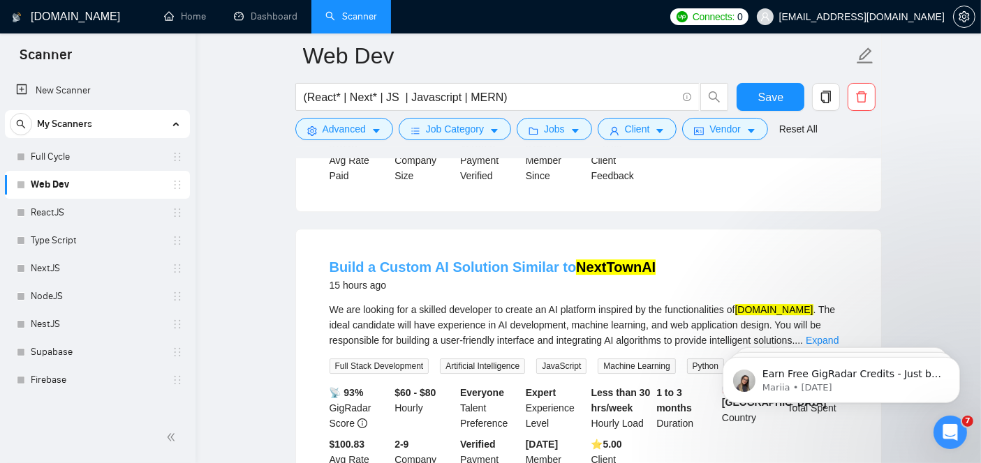
click at [502, 260] on link "Build a Custom AI Solution Similar to NextTownAI" at bounding box center [492, 267] width 327 height 15
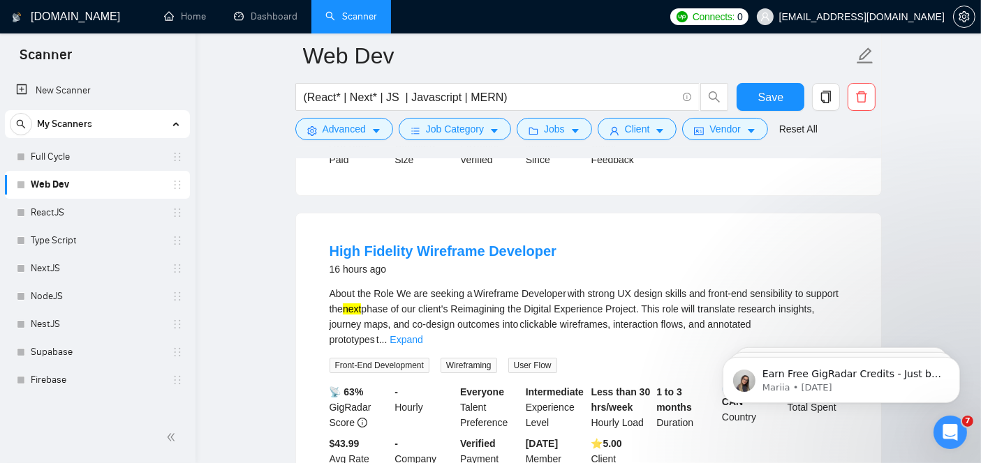
scroll to position [5039, 0]
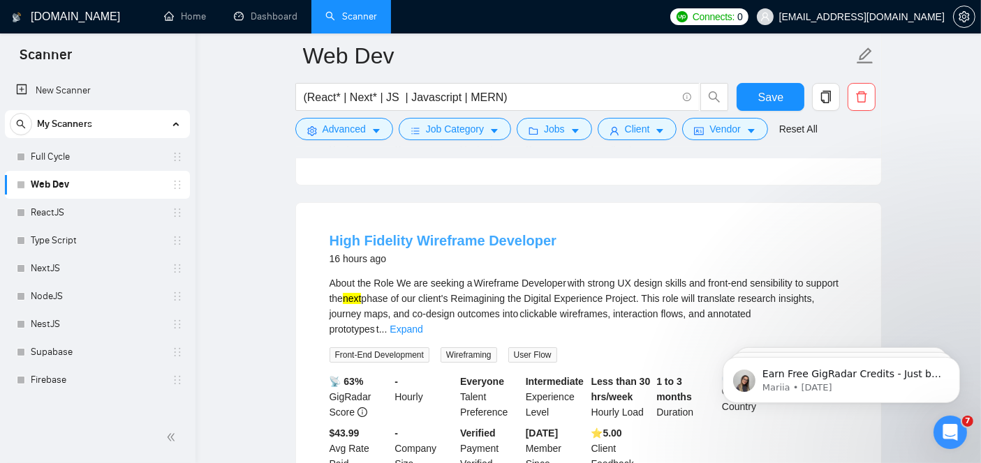
click at [429, 233] on link "High Fidelity Wireframe Developer" at bounding box center [442, 240] width 227 height 15
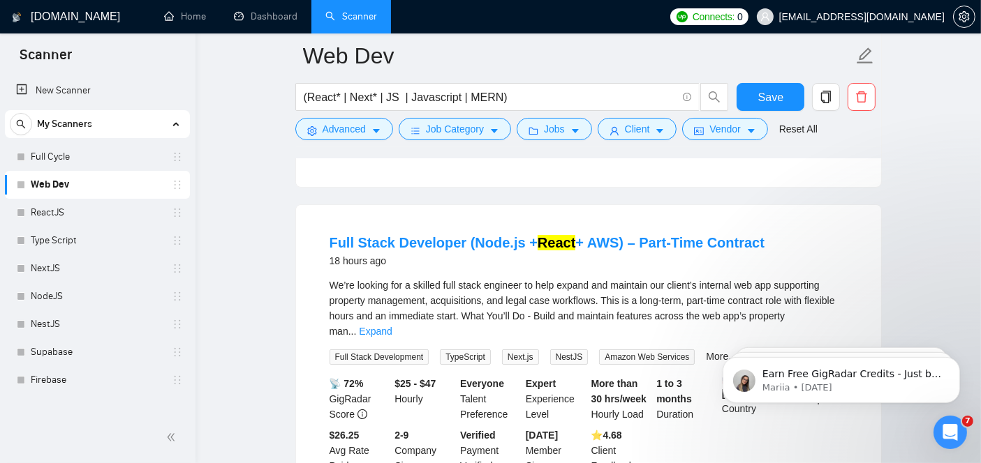
scroll to position [5321, 0]
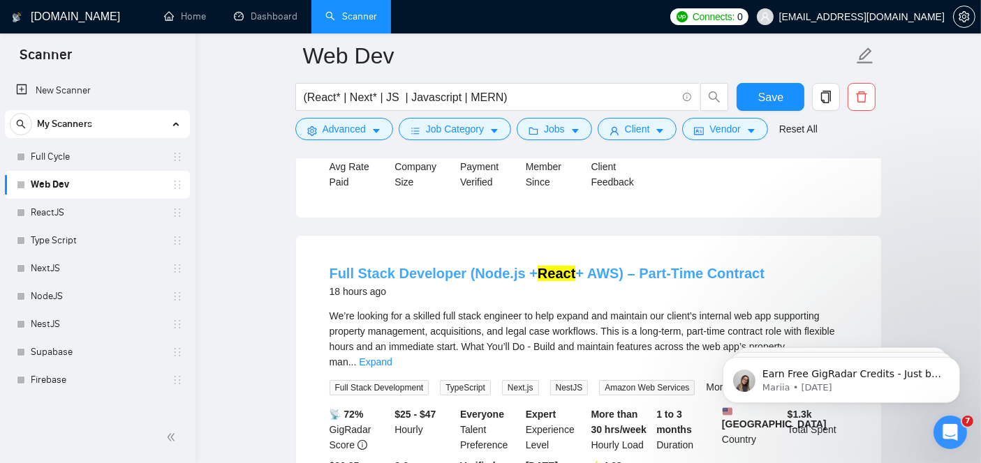
click at [510, 266] on link "Full Stack Developer (Node.js + React + AWS) – Part-Time Contract" at bounding box center [547, 273] width 436 height 15
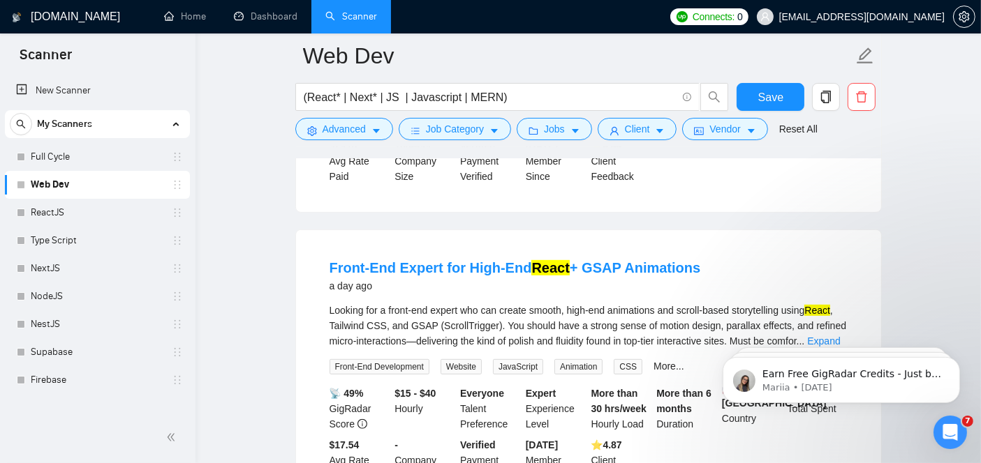
scroll to position [6054, 0]
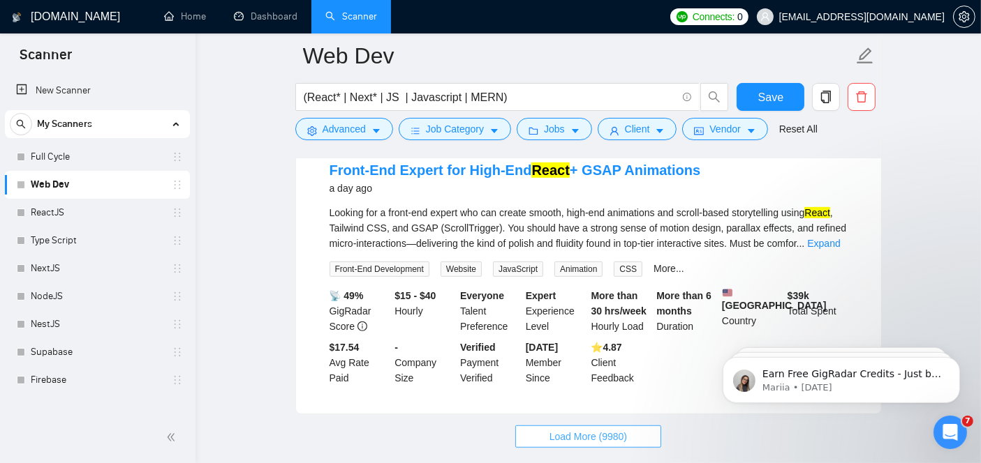
click at [602, 429] on span "Load More (9980)" at bounding box center [587, 436] width 77 height 15
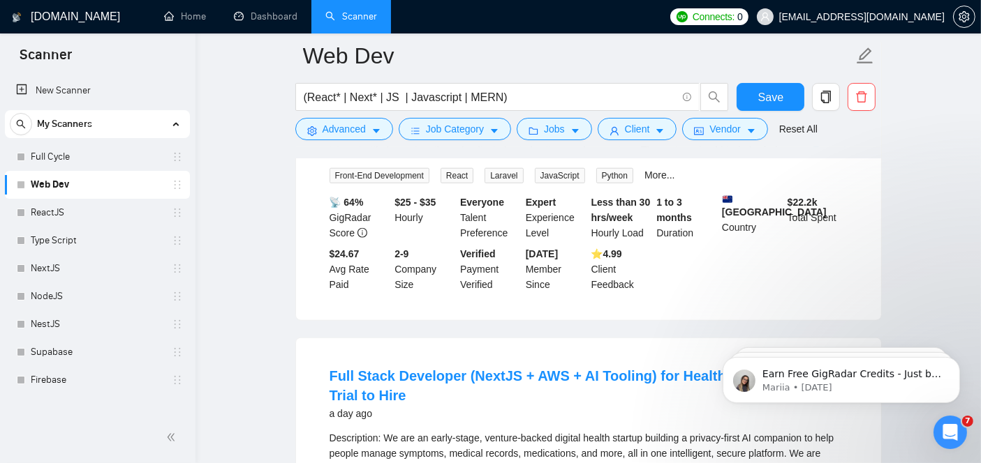
scroll to position [6746, 0]
click at [556, 369] on link "Full Stack Developer (NextJS + AWS + AI Tooling) for Healthtech Startup – Trial…" at bounding box center [574, 386] width 490 height 35
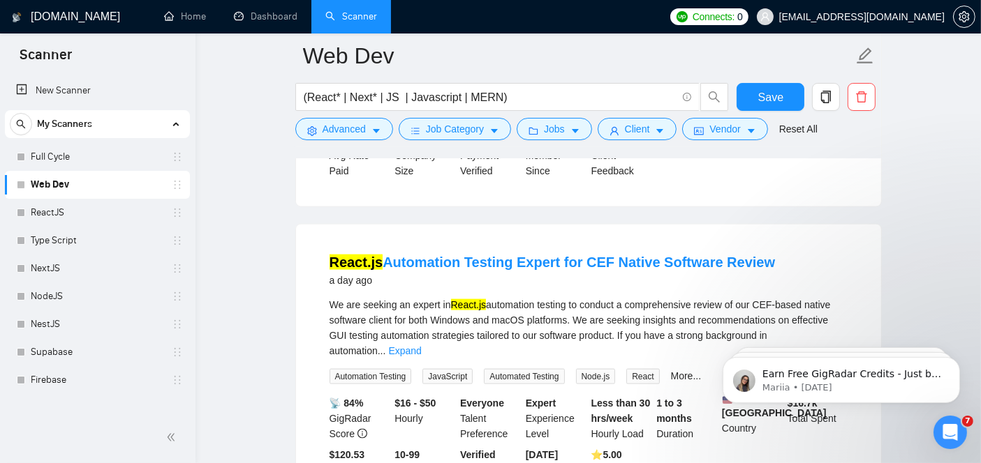
scroll to position [7180, 0]
click at [479, 254] on link "React.js Automation Testing Expert for CEF Native Software Review" at bounding box center [552, 261] width 446 height 15
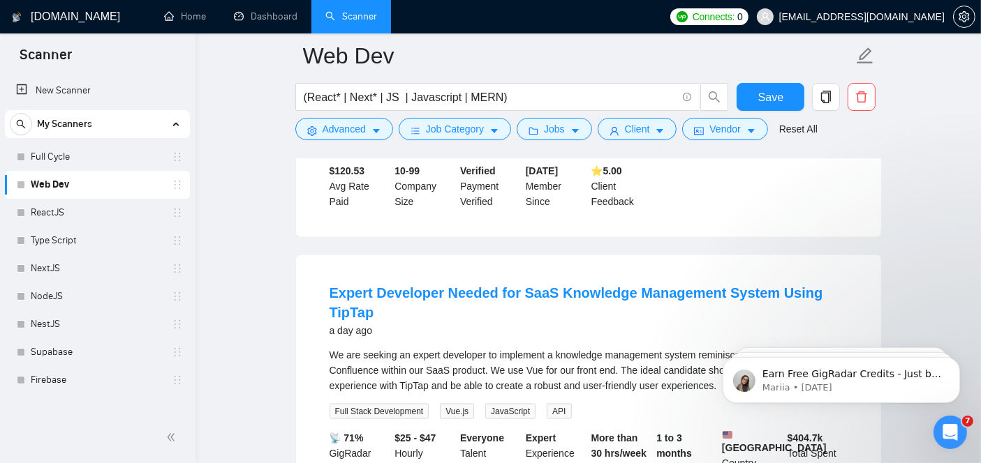
scroll to position [7464, 0]
click at [422, 285] on link "Expert Developer Needed for SaaS Knowledge Management System Using TipTap" at bounding box center [575, 302] width 493 height 35
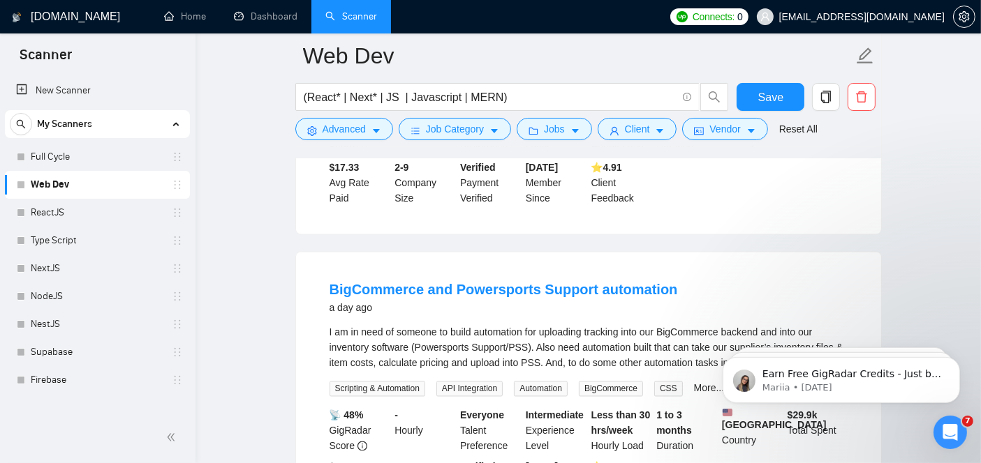
scroll to position [7787, 0]
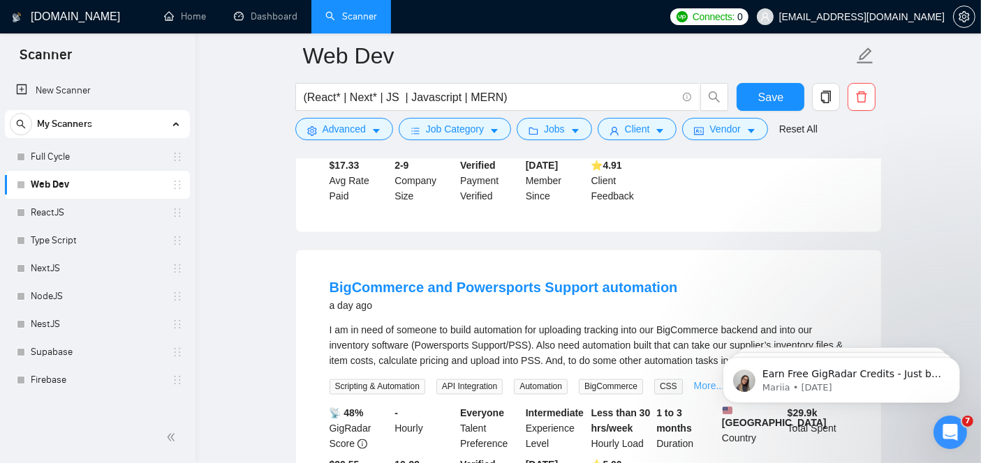
click at [703, 381] on link "More..." at bounding box center [709, 386] width 31 height 11
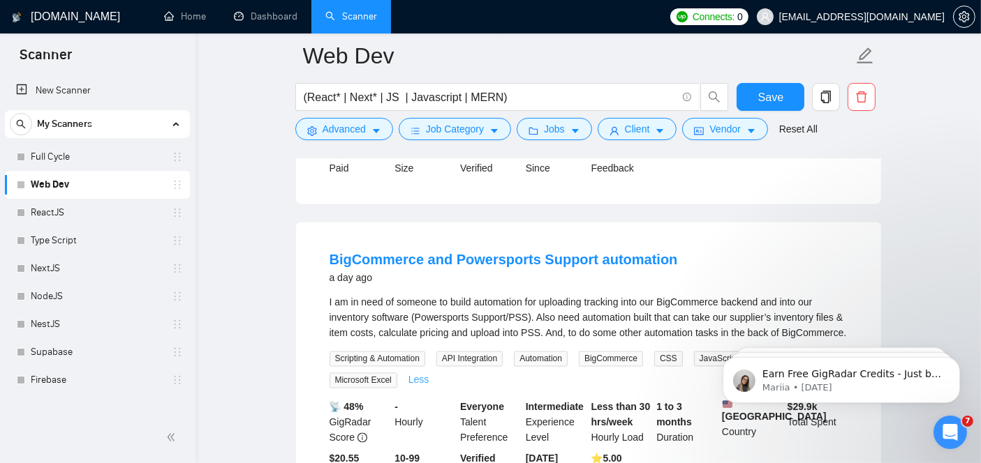
scroll to position [7817, 0]
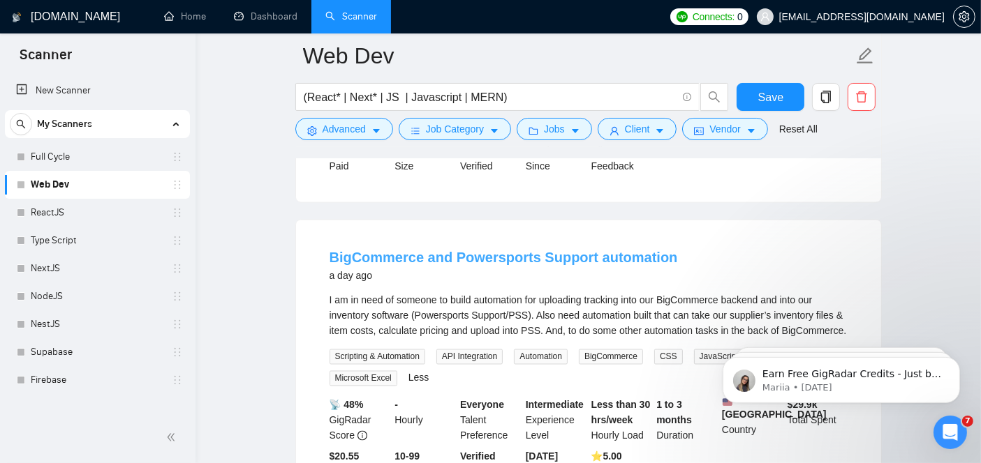
click at [535, 251] on link "BigCommerce and Powersports Support automation" at bounding box center [503, 258] width 348 height 15
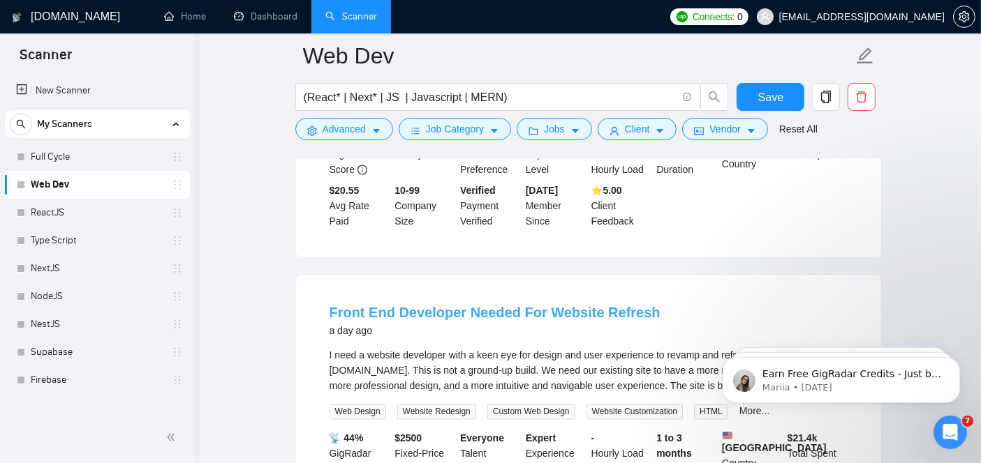
scroll to position [8086, 0]
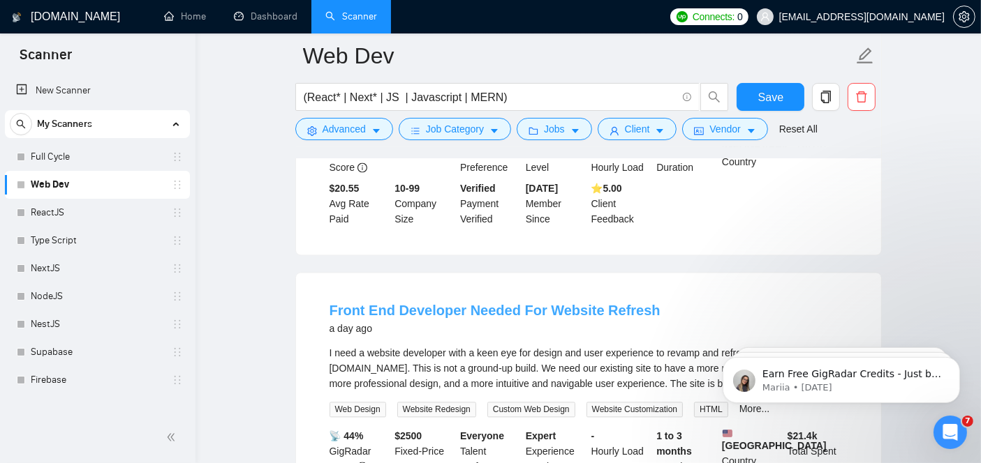
click at [448, 303] on link "Front End Developer Needed For Website Refresh" at bounding box center [494, 310] width 331 height 15
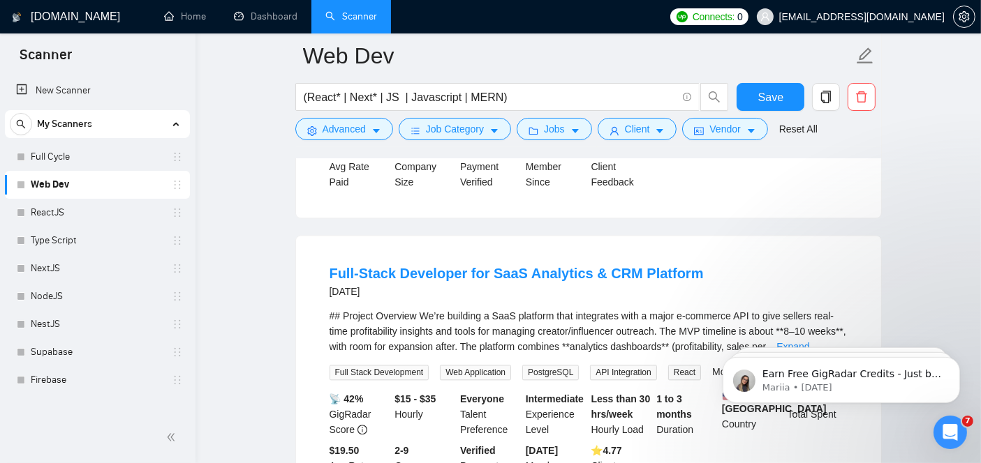
scroll to position [8426, 0]
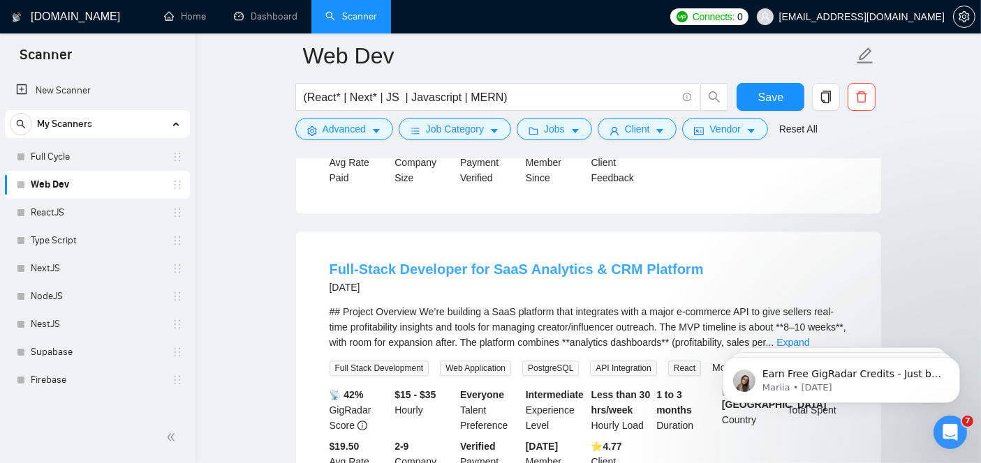
click at [468, 262] on link "Full-Stack Developer for SaaS Analytics & CRM Platform" at bounding box center [516, 269] width 374 height 15
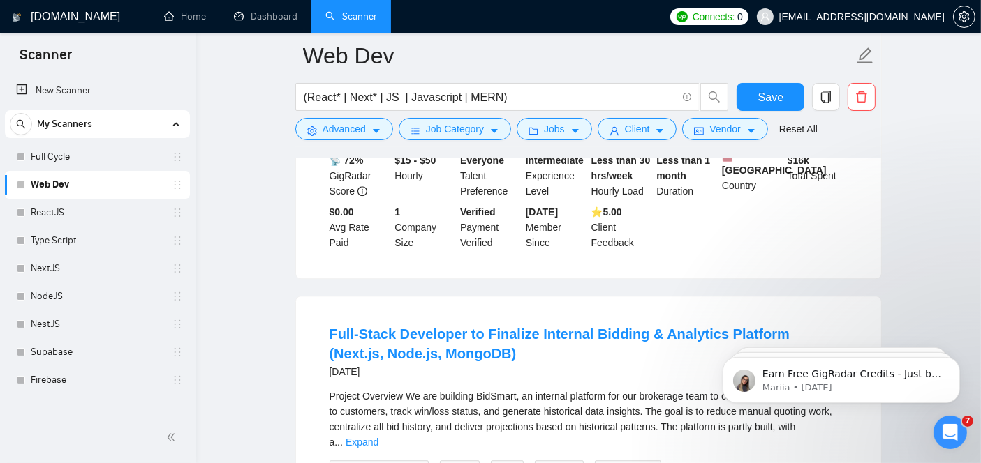
scroll to position [8977, 0]
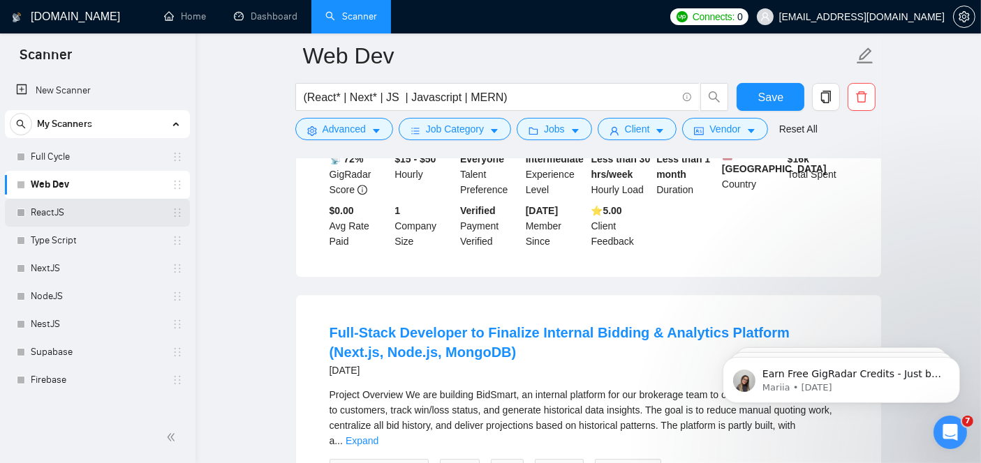
click at [92, 207] on link "ReactJS" at bounding box center [97, 213] width 133 height 28
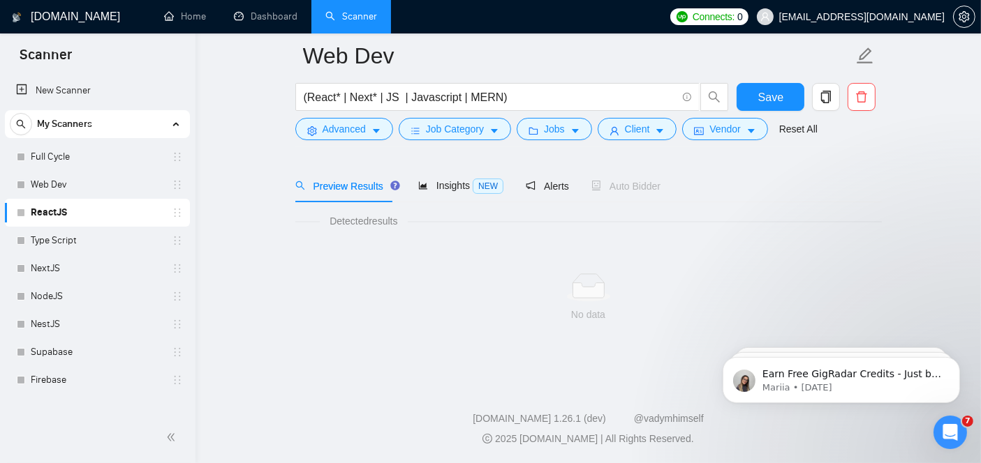
scroll to position [45, 0]
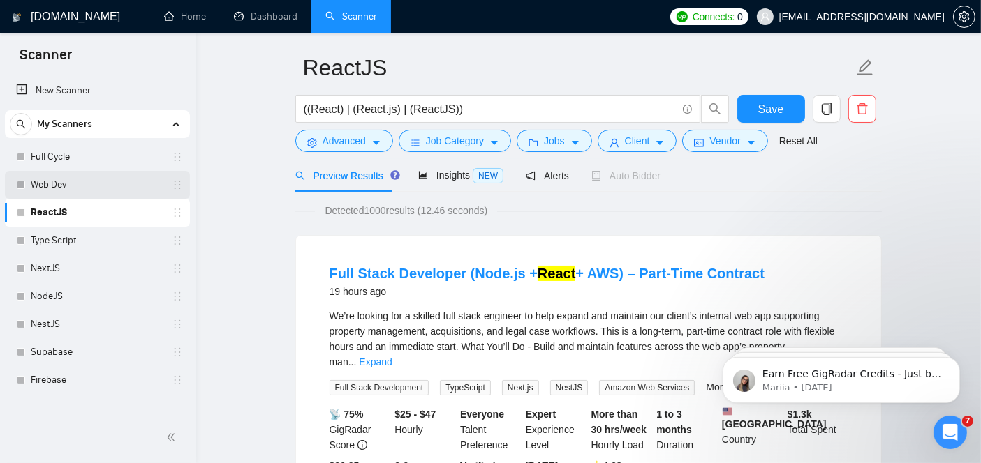
click at [67, 179] on link "Web Dev" at bounding box center [97, 185] width 133 height 28
